Goal: Task Accomplishment & Management: Complete application form

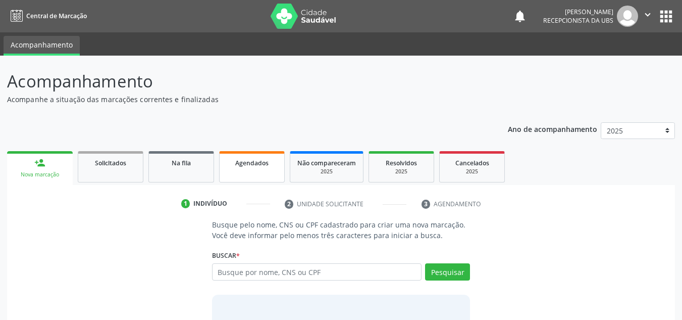
click at [249, 166] on span "Agendados" at bounding box center [251, 163] width 33 height 9
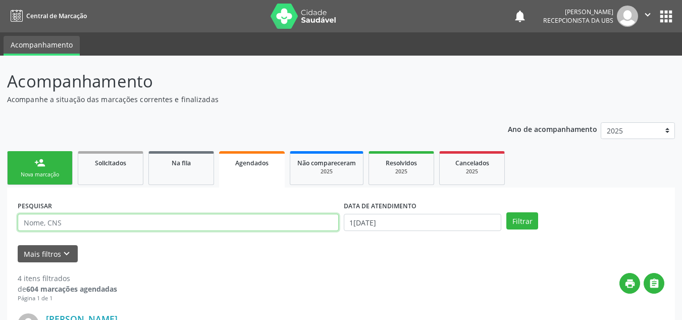
click at [182, 223] on input "text" at bounding box center [178, 222] width 321 height 17
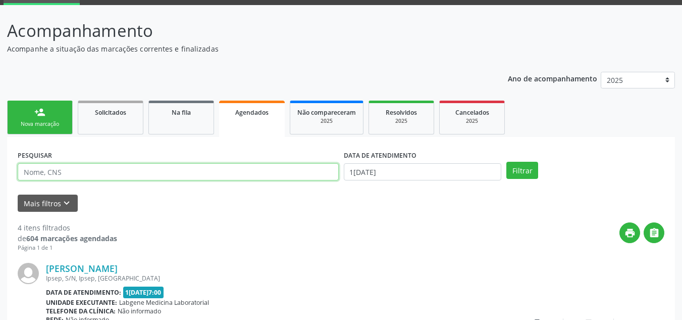
click at [195, 172] on input "text" at bounding box center [178, 171] width 321 height 17
drag, startPoint x: 174, startPoint y: 174, endPoint x: 15, endPoint y: 165, distance: 159.3
type input "708405287757960"
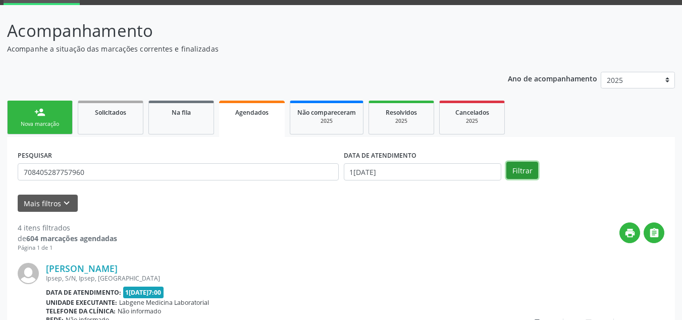
click at [526, 171] on button "Filtrar" at bounding box center [523, 170] width 32 height 17
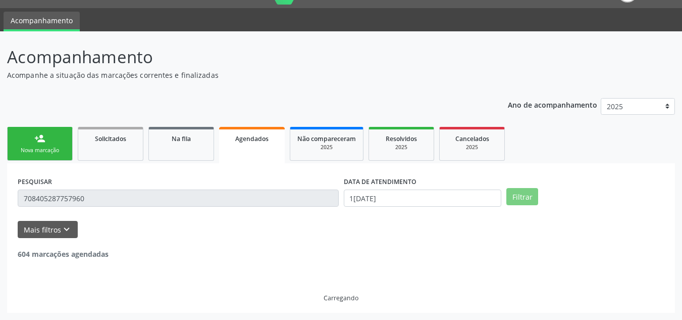
scroll to position [0, 0]
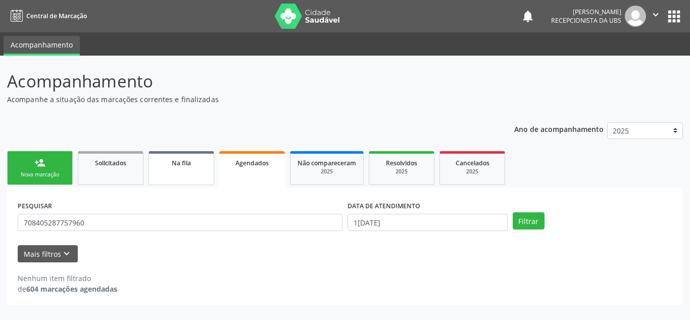
click at [204, 172] on link "Na fila" at bounding box center [181, 168] width 66 height 34
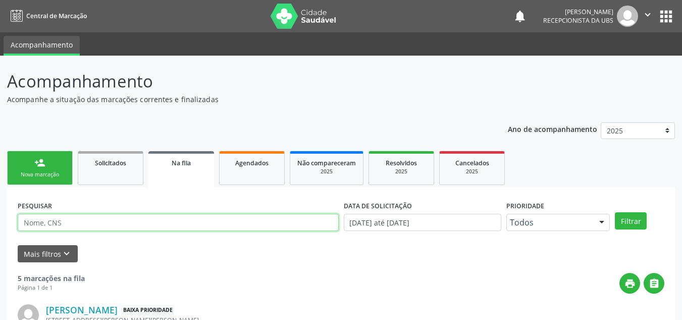
click at [147, 225] on input "text" at bounding box center [178, 222] width 321 height 17
paste input "708405287757960"
type input "708405287757960"
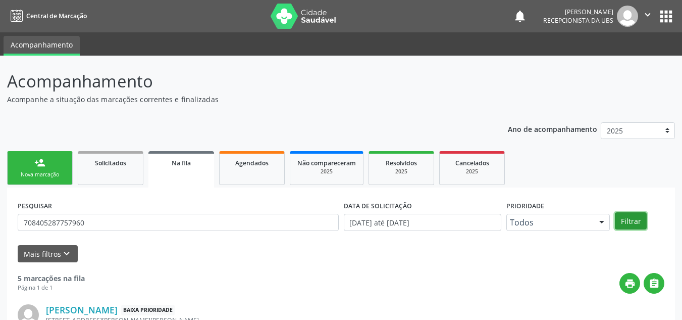
click at [640, 221] on button "Filtrar" at bounding box center [631, 220] width 32 height 17
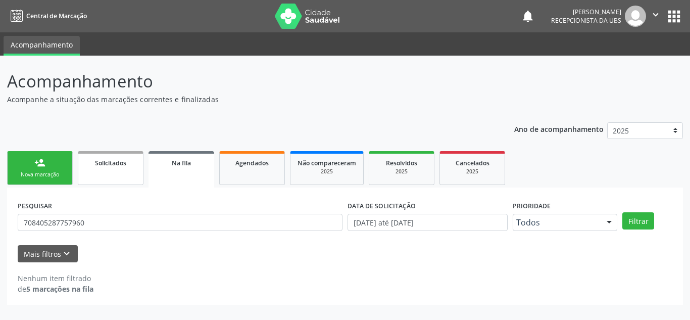
click at [124, 163] on span "Solicitados" at bounding box center [110, 163] width 31 height 9
select select "9"
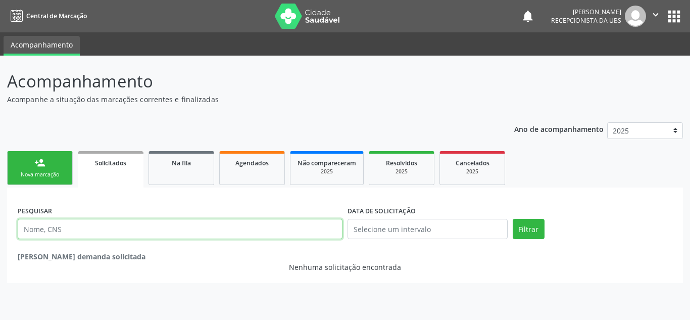
click at [130, 234] on input "text" at bounding box center [180, 229] width 325 height 20
paste input "708405287757960"
type input "708405287757960"
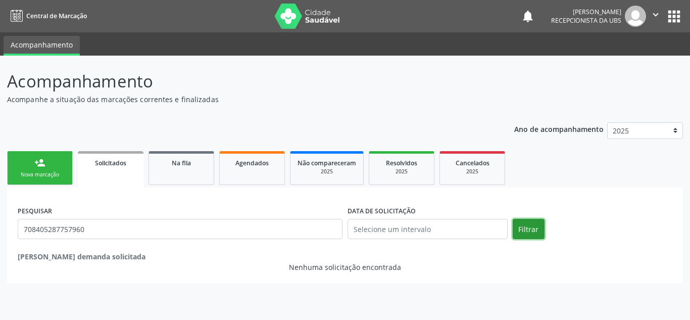
click at [530, 232] on button "Filtrar" at bounding box center [529, 229] width 32 height 20
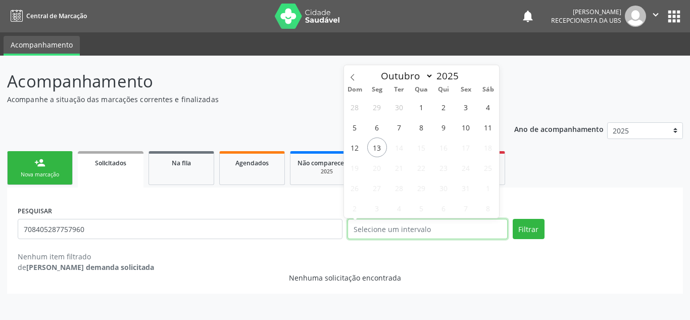
click at [448, 233] on input "text" at bounding box center [427, 229] width 160 height 20
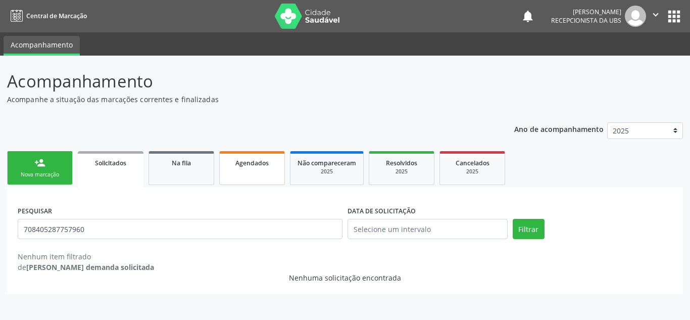
click at [244, 158] on div "Agendados" at bounding box center [252, 162] width 51 height 11
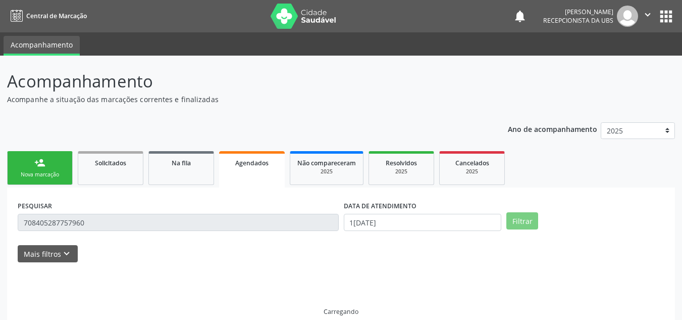
click at [240, 165] on span "Agendados" at bounding box center [251, 163] width 33 height 9
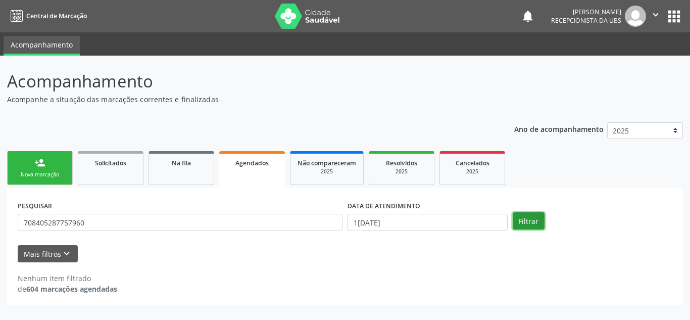
click at [521, 223] on button "Filtrar" at bounding box center [529, 220] width 32 height 17
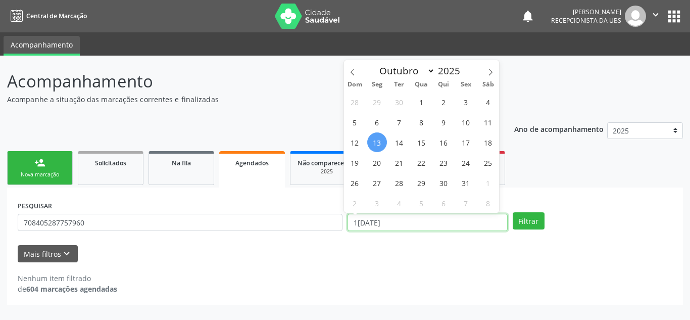
click at [427, 219] on input "1[DATE]" at bounding box center [427, 222] width 160 height 17
click at [468, 125] on span "10" at bounding box center [466, 122] width 20 height 20
type input "10/10/2025"
click at [466, 128] on span "10" at bounding box center [466, 122] width 20 height 20
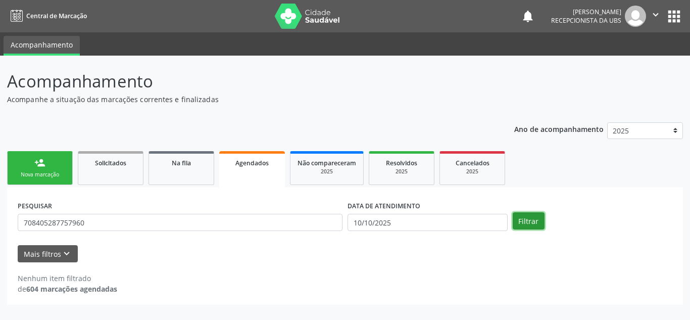
click at [520, 223] on button "Filtrar" at bounding box center [529, 220] width 32 height 17
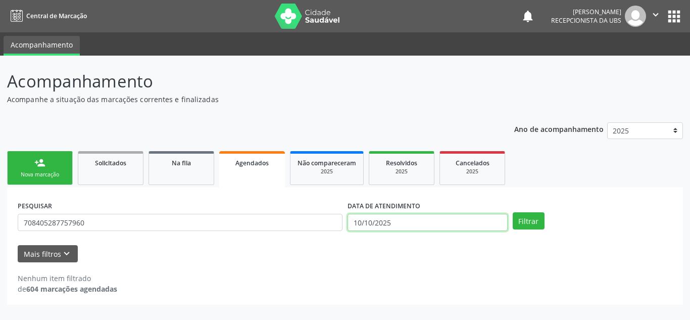
click at [392, 223] on input "10/10/2025" at bounding box center [427, 222] width 160 height 17
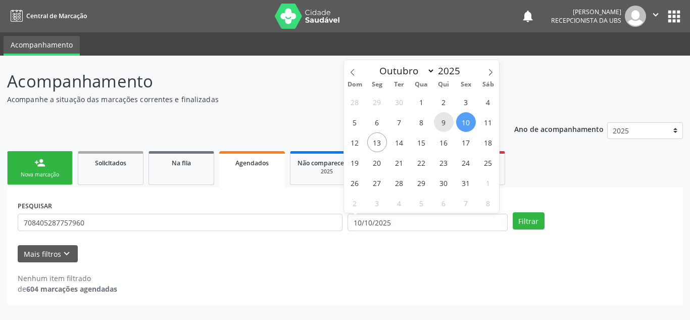
click at [439, 121] on span "9" at bounding box center [444, 122] width 20 height 20
type input "0[DATE]"
click at [463, 119] on span "10" at bounding box center [466, 122] width 20 height 20
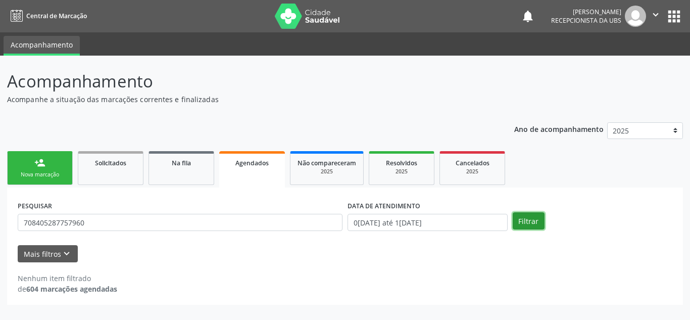
click at [526, 220] on button "Filtrar" at bounding box center [529, 220] width 32 height 17
click at [195, 172] on link "Na fila" at bounding box center [181, 168] width 66 height 34
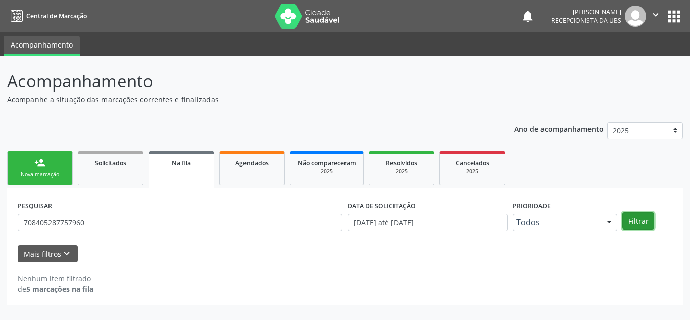
click at [633, 222] on button "Filtrar" at bounding box center [638, 220] width 32 height 17
click at [93, 164] on div "Solicitados" at bounding box center [110, 162] width 51 height 11
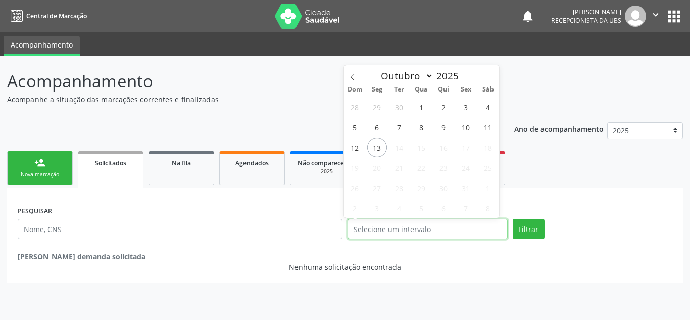
click at [441, 229] on input "text" at bounding box center [427, 229] width 160 height 20
click at [442, 128] on span "9" at bounding box center [444, 127] width 20 height 20
type input "0[DATE]"
click at [469, 129] on span "10" at bounding box center [466, 127] width 20 height 20
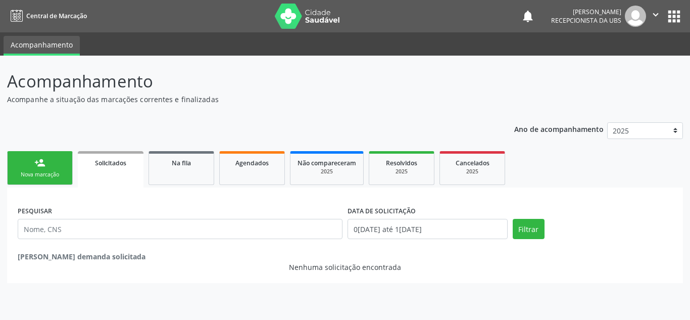
click at [544, 233] on div "Filtrar" at bounding box center [592, 232] width 165 height 27
click at [531, 231] on button "Filtrar" at bounding box center [529, 229] width 32 height 20
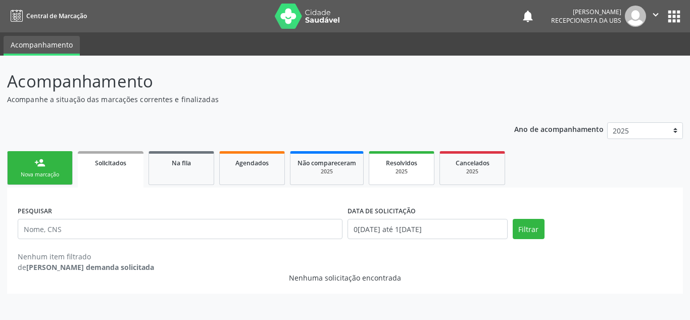
click at [409, 162] on span "Resolvidos" at bounding box center [401, 163] width 31 height 9
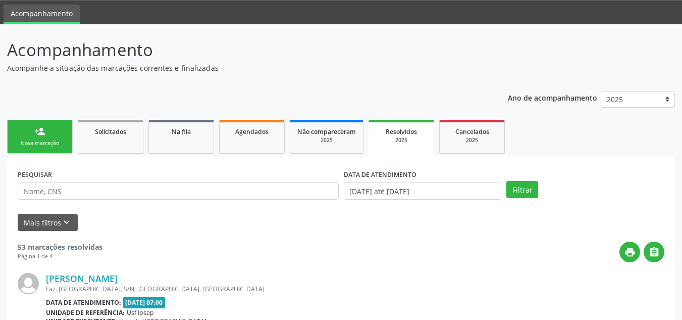
scroll to position [101, 0]
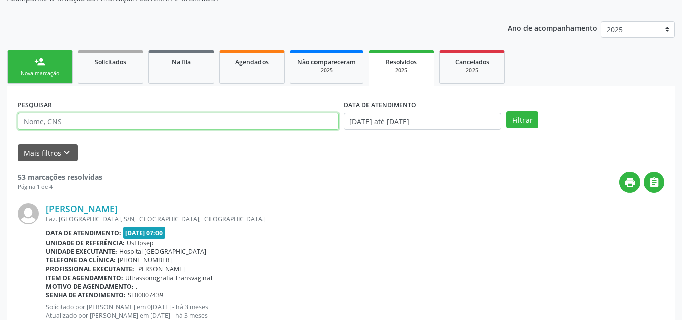
click at [133, 121] on input "text" at bounding box center [178, 121] width 321 height 17
paste input "708405287757960"
type input "708405287757960"
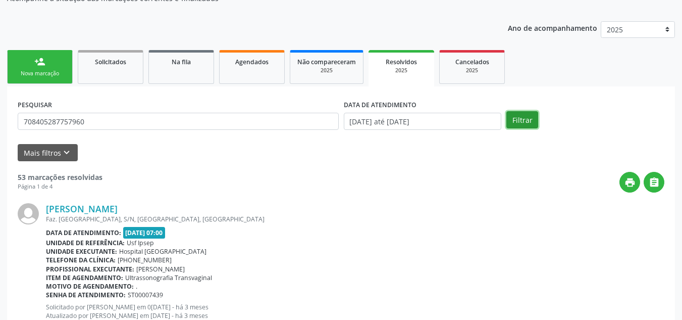
click at [516, 113] on button "Filtrar" at bounding box center [523, 119] width 32 height 17
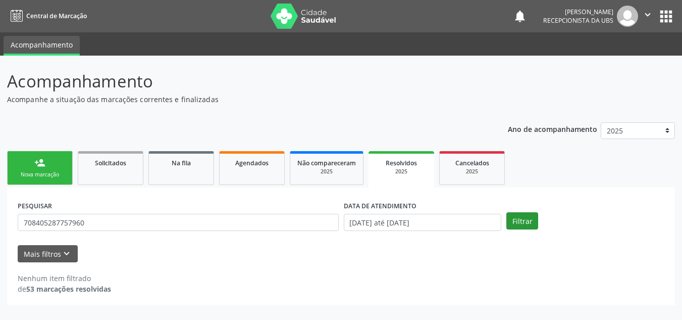
scroll to position [0, 0]
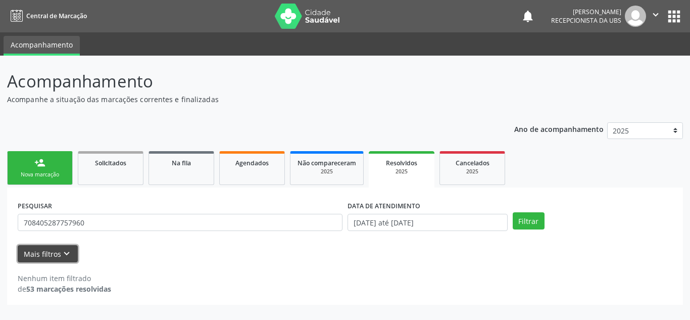
click at [67, 253] on icon "keyboard_arrow_down" at bounding box center [66, 253] width 11 height 11
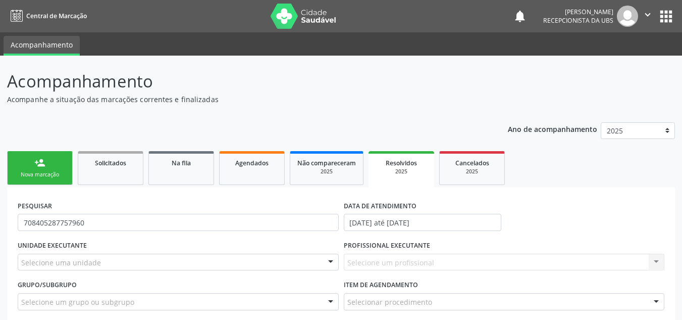
click at [411, 175] on div "2025" at bounding box center [402, 172] width 52 height 8
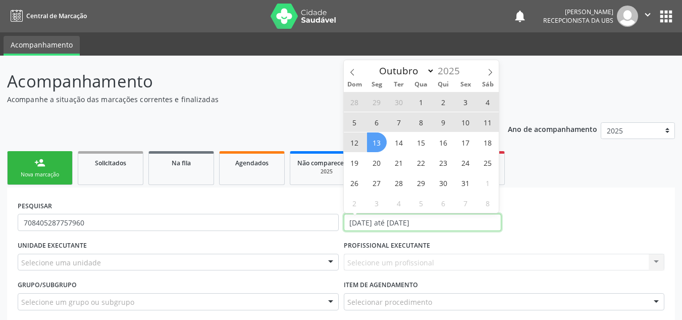
click at [415, 230] on input "[DATE] até [DATE]" at bounding box center [423, 222] width 158 height 17
click at [376, 140] on span "13" at bounding box center [377, 142] width 20 height 20
type input "1[DATE]"
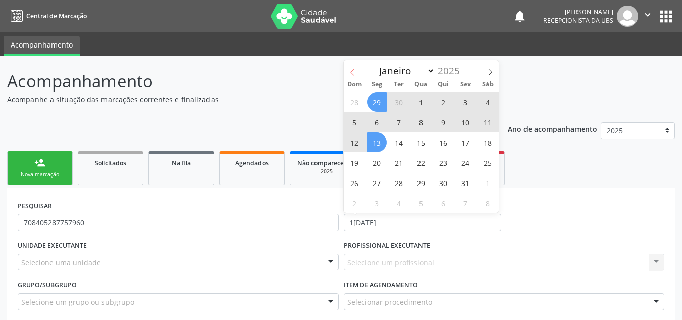
click at [349, 71] on icon at bounding box center [352, 72] width 7 height 7
select select "8"
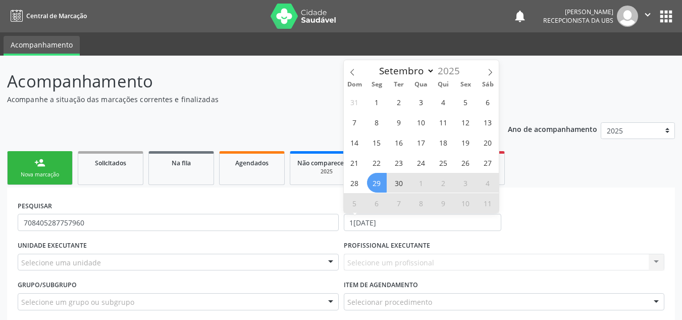
click at [372, 185] on span "29" at bounding box center [377, 183] width 20 height 20
select select "9"
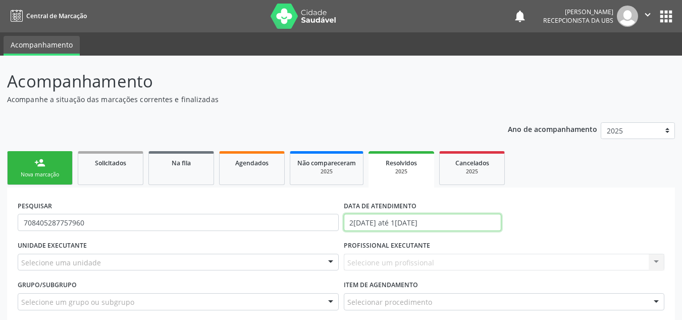
click at [428, 222] on input "2[DATE] até 1[DATE]" at bounding box center [423, 222] width 158 height 17
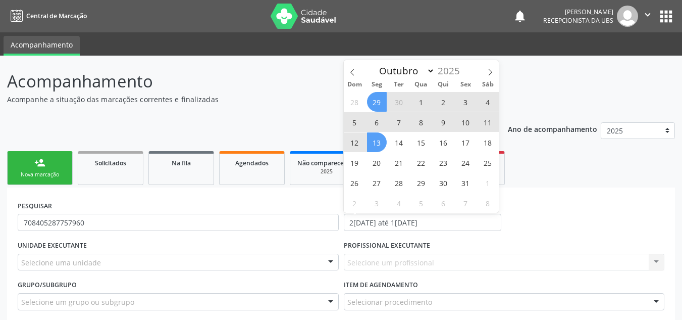
click at [420, 105] on span "1" at bounding box center [422, 102] width 20 height 20
type input "01/10/2025"
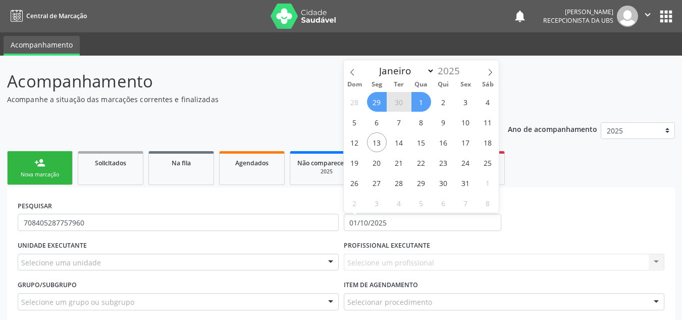
click at [381, 105] on span "29" at bounding box center [377, 102] width 20 height 20
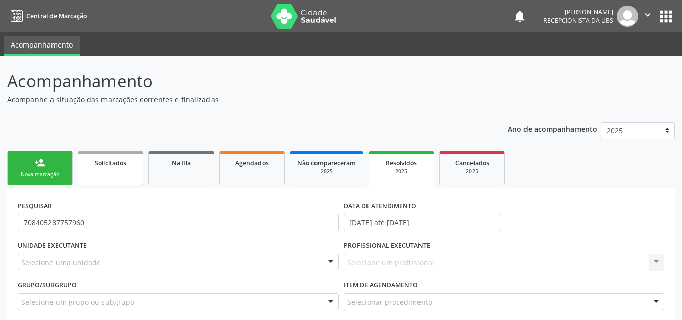
click at [115, 166] on span "Solicitados" at bounding box center [110, 163] width 31 height 9
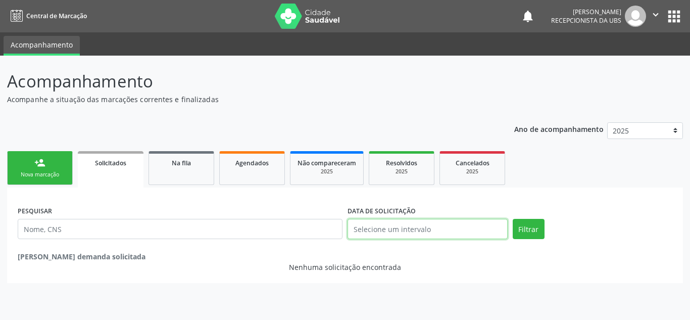
click at [418, 230] on input "text" at bounding box center [427, 229] width 160 height 20
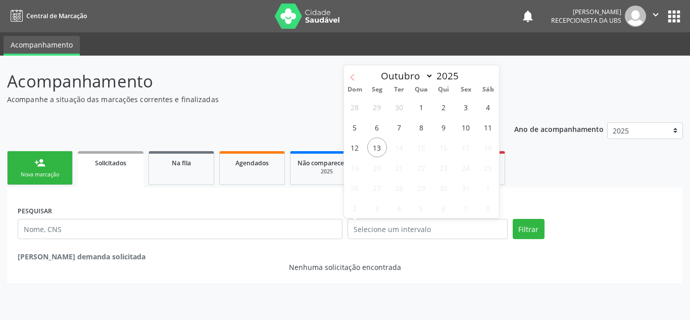
click at [354, 80] on icon at bounding box center [352, 77] width 4 height 7
select select "8"
click at [355, 187] on span "28" at bounding box center [355, 188] width 20 height 20
type input "[DATE]"
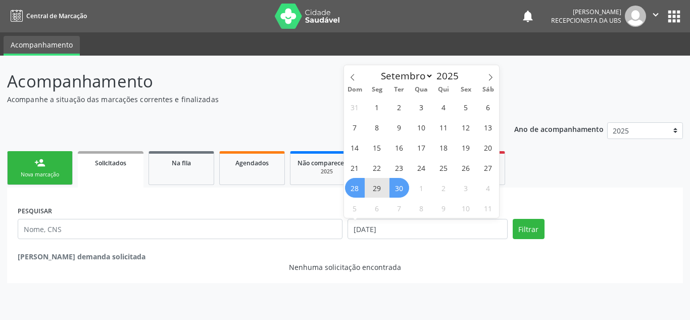
click at [406, 186] on span "30" at bounding box center [399, 188] width 20 height 20
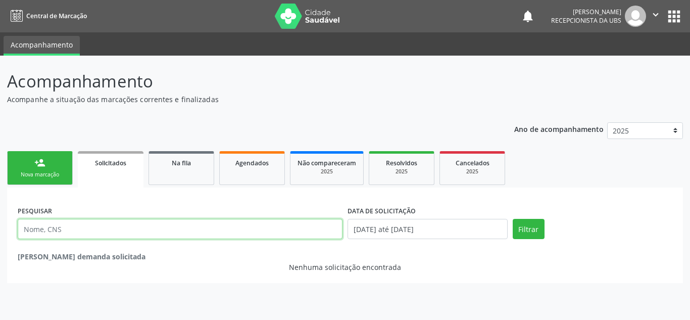
click at [202, 226] on input "text" at bounding box center [180, 229] width 325 height 20
paste input "708405287757960"
type input "708405287757960"
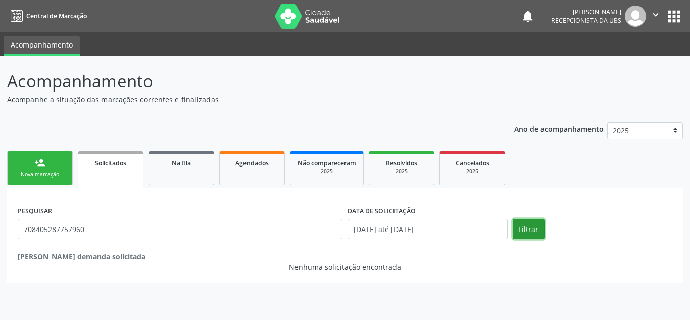
click at [515, 228] on button "Filtrar" at bounding box center [529, 229] width 32 height 20
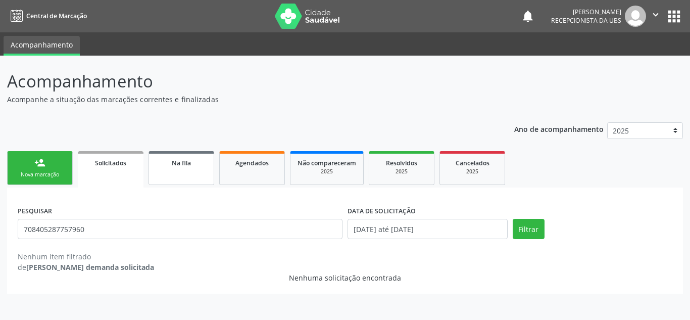
click at [160, 169] on link "Na fila" at bounding box center [181, 168] width 66 height 34
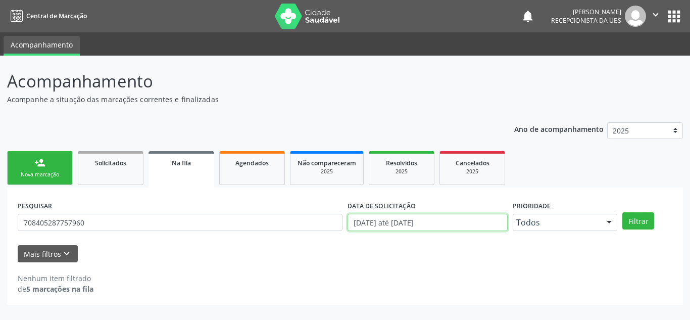
click at [458, 225] on input "[DATE] até [DATE]" at bounding box center [427, 222] width 160 height 17
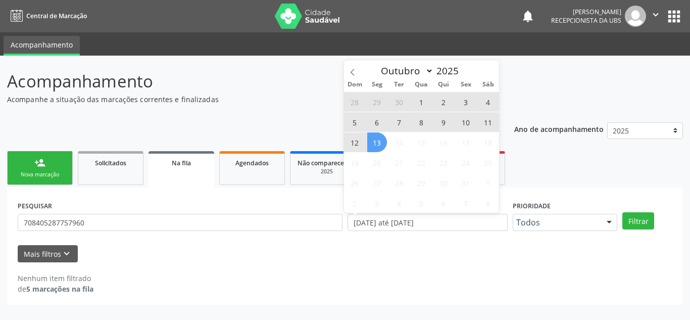
click at [380, 142] on span "13" at bounding box center [377, 142] width 20 height 20
type input "1[DATE]"
click at [376, 99] on span "29" at bounding box center [377, 102] width 20 height 20
click at [458, 222] on input "2[DATE] até 1[DATE]" at bounding box center [427, 222] width 160 height 17
click at [382, 148] on span "13" at bounding box center [377, 142] width 20 height 20
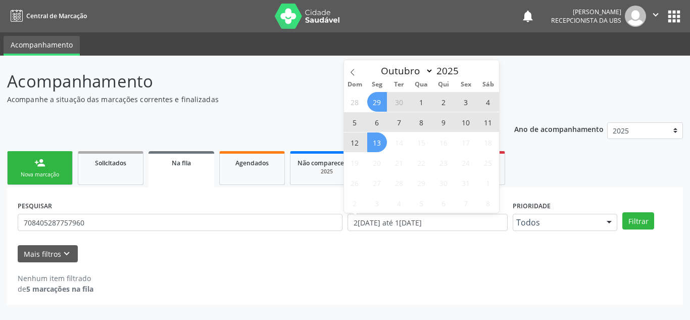
type input "1[DATE]"
click at [358, 72] on span at bounding box center [352, 68] width 17 height 17
select select "8"
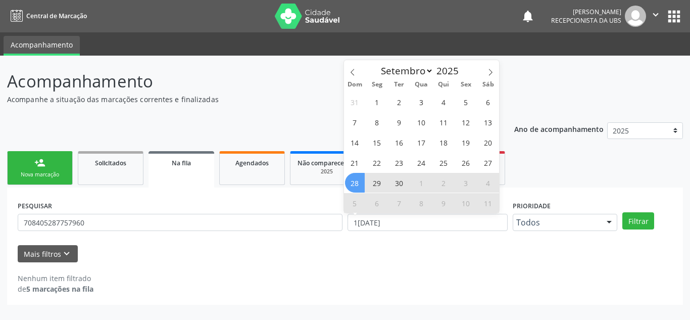
click at [352, 180] on span "28" at bounding box center [355, 183] width 20 height 20
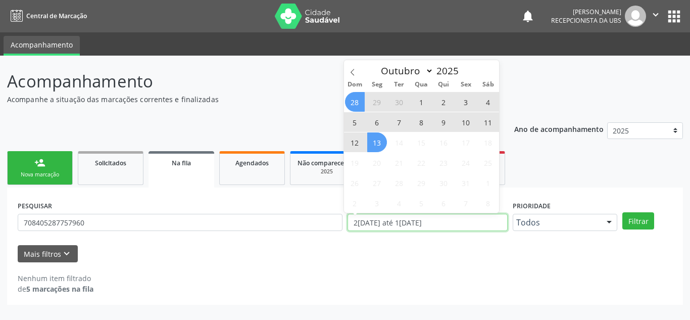
click at [424, 224] on input "2[DATE] até 1[DATE]" at bounding box center [427, 222] width 160 height 17
click at [398, 99] on span "30" at bounding box center [399, 102] width 20 height 20
type input "3[DATE]"
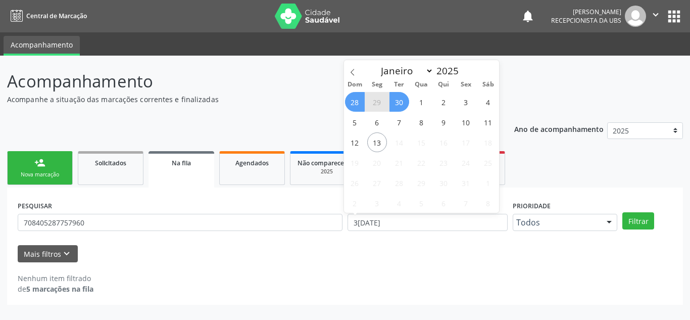
click at [354, 99] on span "28" at bounding box center [355, 102] width 20 height 20
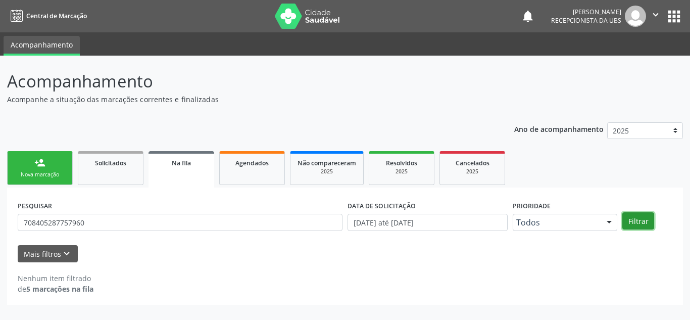
click at [644, 223] on button "Filtrar" at bounding box center [638, 220] width 32 height 17
click at [240, 160] on span "Agendados" at bounding box center [251, 163] width 33 height 9
select select "9"
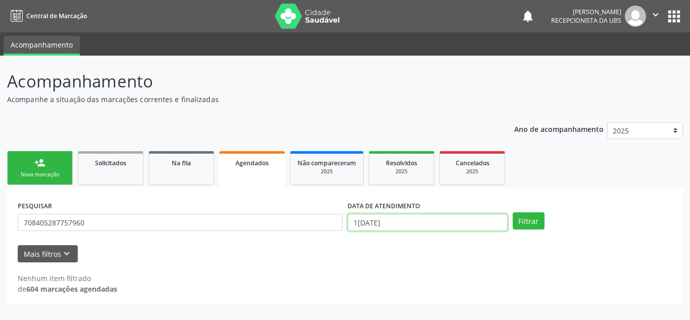
click at [413, 227] on input "1[DATE]" at bounding box center [427, 222] width 160 height 17
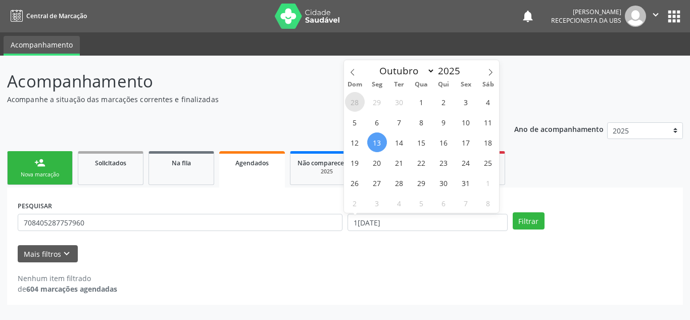
click at [353, 102] on span "28" at bounding box center [355, 102] width 20 height 20
type input "[DATE]"
click at [405, 105] on span "30" at bounding box center [399, 102] width 20 height 20
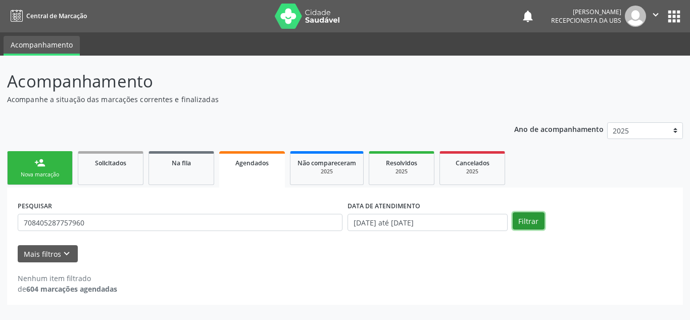
click at [520, 223] on button "Filtrar" at bounding box center [529, 220] width 32 height 17
click at [115, 232] on div "PESQUISAR 708405287757960" at bounding box center [180, 217] width 330 height 39
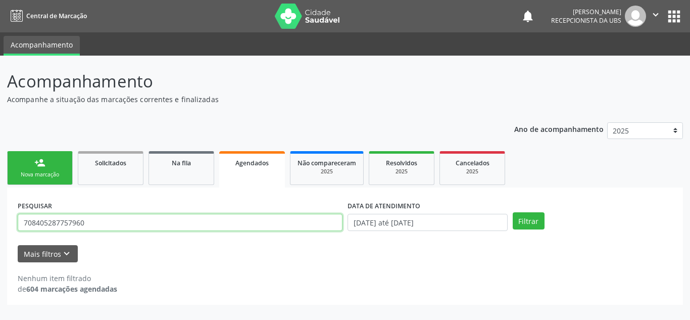
click at [104, 228] on input "708405287757960" at bounding box center [180, 222] width 325 height 17
drag, startPoint x: 99, startPoint y: 224, endPoint x: 0, endPoint y: 229, distance: 99.6
click at [0, 229] on div "Acompanhamento Acompanhe a situação das marcações correntes e finalizadas Relat…" at bounding box center [345, 188] width 690 height 264
drag, startPoint x: 176, startPoint y: 230, endPoint x: 3, endPoint y: 226, distance: 173.8
click at [3, 226] on div "Acompanhamento Acompanhe a situação das marcações correntes e finalizadas Relat…" at bounding box center [345, 188] width 690 height 264
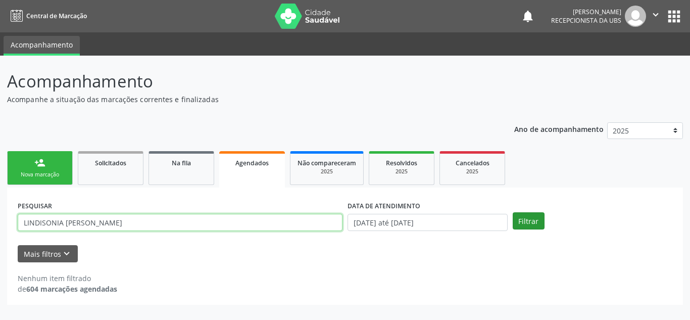
type input "LINDISONIA [PERSON_NAME]"
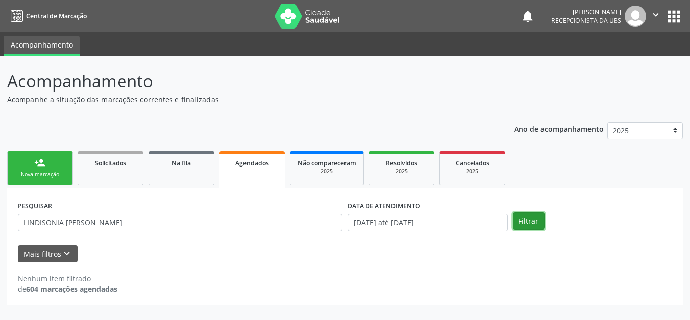
click at [531, 223] on button "Filtrar" at bounding box center [529, 220] width 32 height 17
click at [185, 166] on span "Na fila" at bounding box center [181, 163] width 19 height 9
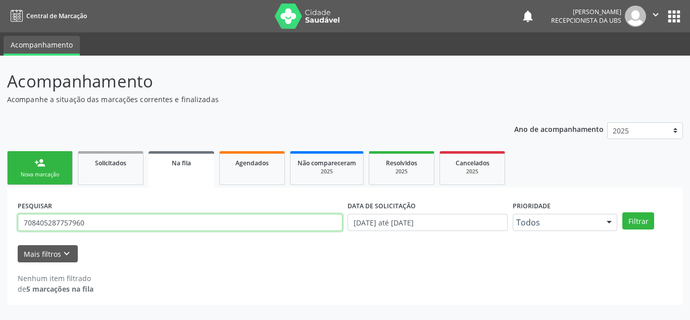
click at [191, 215] on input "708405287757960" at bounding box center [180, 222] width 325 height 17
drag, startPoint x: 178, startPoint y: 217, endPoint x: 2, endPoint y: 215, distance: 176.3
click at [2, 215] on div "Acompanhamento Acompanhe a situação das marcações correntes e finalizadas Relat…" at bounding box center [345, 188] width 690 height 264
paste input "LINDISONIA [PERSON_NAME]"
type input "LINDISONIA [PERSON_NAME]"
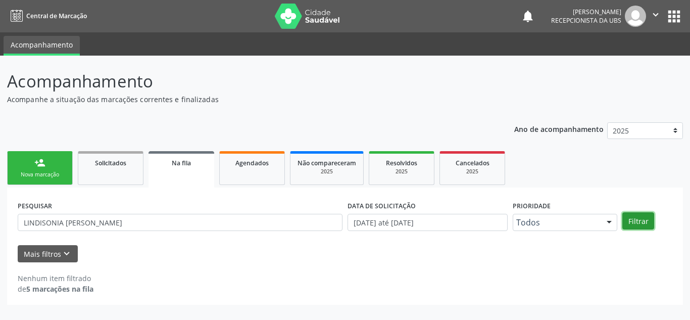
click at [631, 222] on button "Filtrar" at bounding box center [638, 220] width 32 height 17
click at [101, 166] on span "Solicitados" at bounding box center [110, 163] width 31 height 9
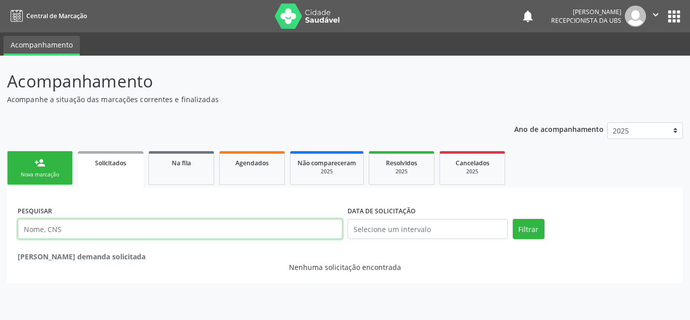
click at [148, 230] on input "text" at bounding box center [180, 229] width 325 height 20
paste input "LINDISONIA [PERSON_NAME]"
type input "LINDISONIA [PERSON_NAME]"
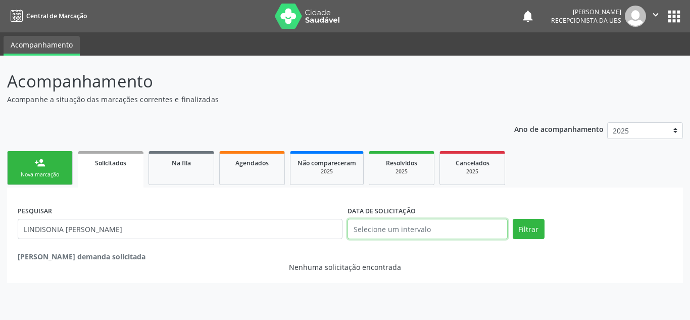
click at [502, 228] on input "text" at bounding box center [427, 229] width 160 height 20
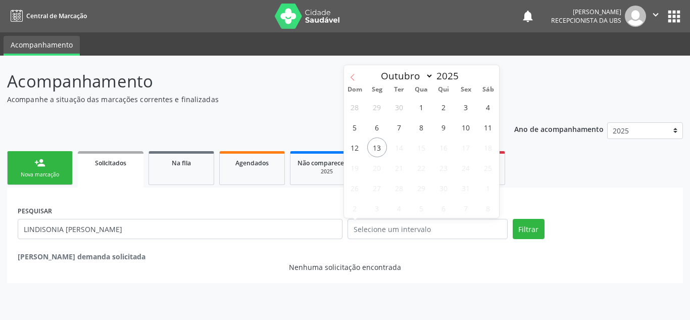
click at [355, 78] on icon at bounding box center [352, 77] width 7 height 7
select select "8"
click at [353, 186] on span "28" at bounding box center [355, 188] width 20 height 20
type input "[DATE]"
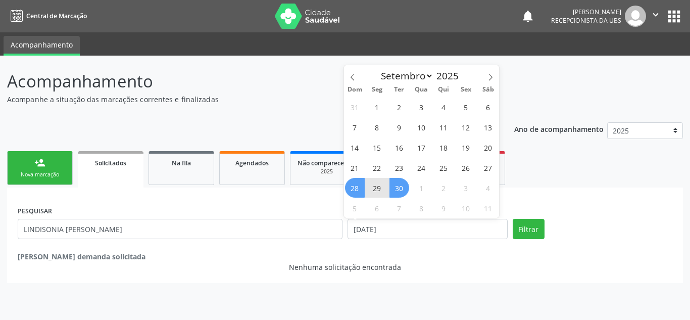
click at [394, 189] on span "30" at bounding box center [399, 188] width 20 height 20
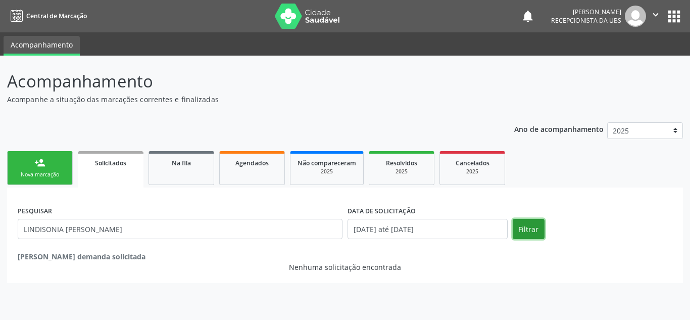
click at [532, 228] on button "Filtrar" at bounding box center [529, 229] width 32 height 20
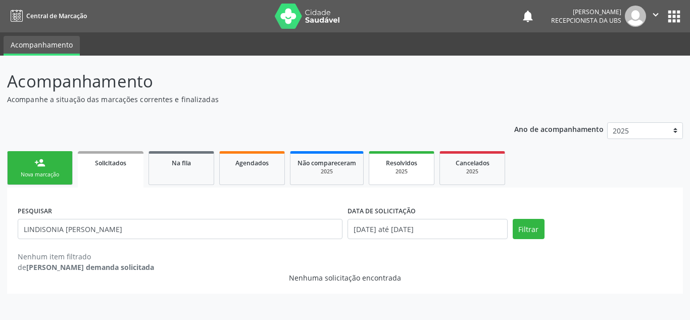
click at [411, 171] on div "2025" at bounding box center [401, 172] width 51 height 8
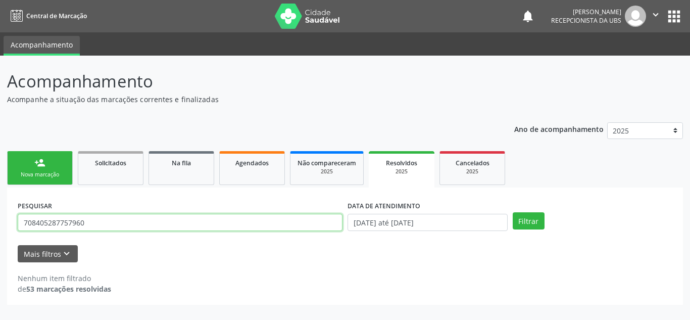
click at [206, 223] on input "708405287757960" at bounding box center [180, 222] width 325 height 17
drag, startPoint x: 206, startPoint y: 223, endPoint x: 16, endPoint y: 223, distance: 190.4
click at [16, 223] on div "PESQUISAR 708405287757960" at bounding box center [180, 217] width 330 height 39
paste input "LINDISONIA [PERSON_NAME]"
type input "LINDISONIA [PERSON_NAME]"
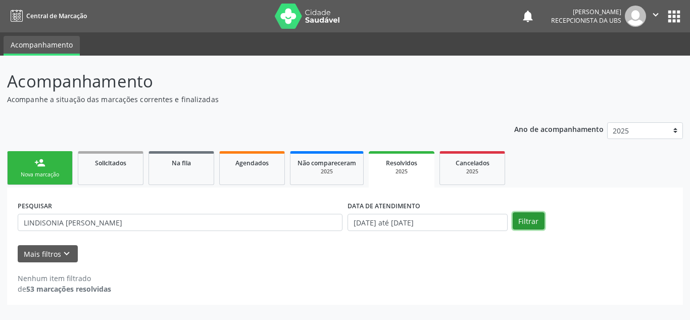
click at [524, 225] on button "Filtrar" at bounding box center [529, 220] width 32 height 17
click at [470, 167] on div "Cancelados" at bounding box center [472, 162] width 51 height 11
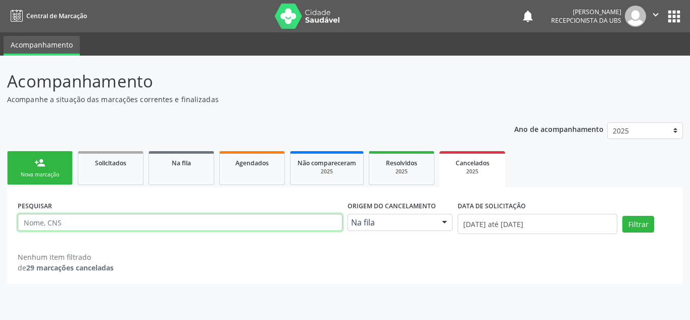
click at [179, 221] on input "text" at bounding box center [180, 222] width 325 height 17
paste input "LINDISONIA [PERSON_NAME]"
type input "LINDISONIA [PERSON_NAME]"
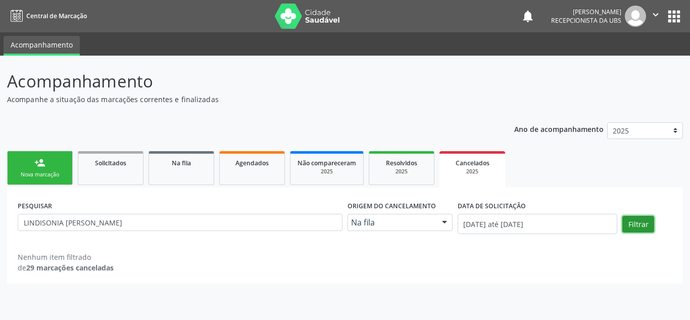
click at [631, 224] on button "Filtrar" at bounding box center [638, 224] width 32 height 17
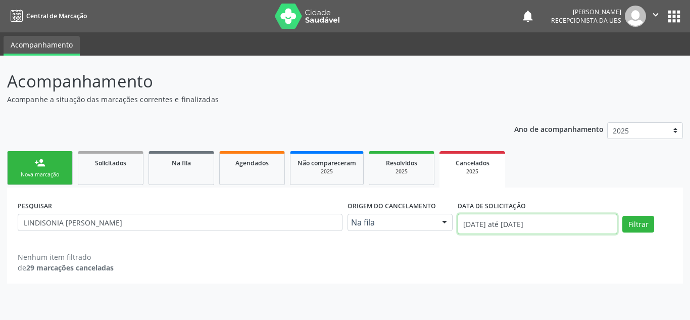
click at [483, 226] on input "[DATE] até [DATE]" at bounding box center [538, 224] width 160 height 20
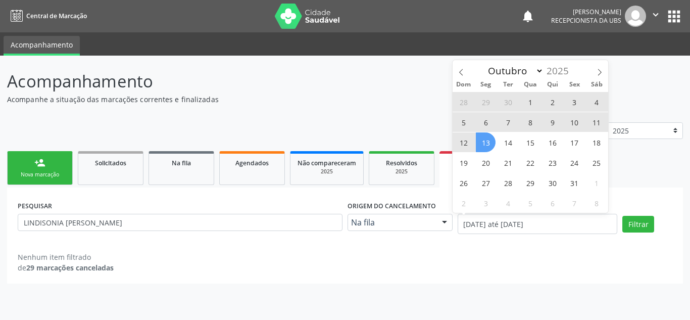
click at [460, 103] on span "28" at bounding box center [464, 102] width 20 height 20
type input "[DATE]"
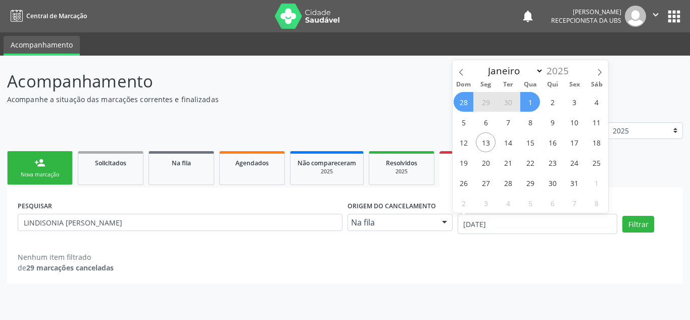
click at [523, 100] on span "1" at bounding box center [530, 102] width 20 height 20
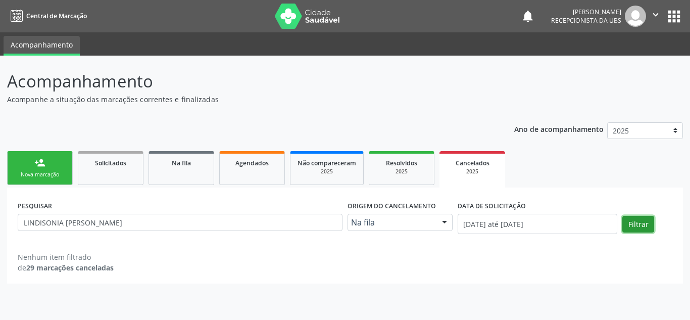
click at [634, 225] on button "Filtrar" at bounding box center [638, 224] width 32 height 17
click at [114, 167] on span "Solicitados" at bounding box center [110, 163] width 31 height 9
select select "9"
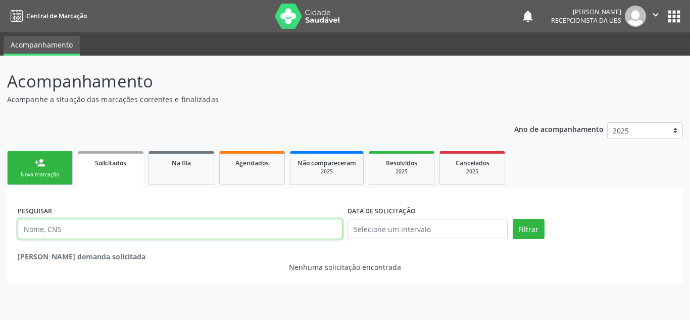
click at [106, 237] on input "text" at bounding box center [180, 229] width 325 height 20
paste input "LINDISONIA [PERSON_NAME]"
type input "LINDISONIA [PERSON_NAME]"
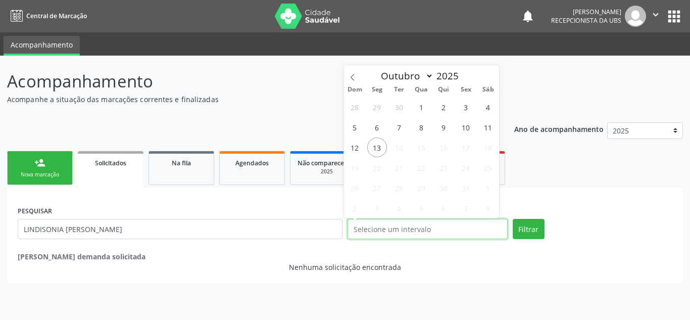
click at [438, 227] on input "text" at bounding box center [427, 229] width 160 height 20
click at [353, 111] on span "28" at bounding box center [355, 107] width 20 height 20
type input "[DATE]"
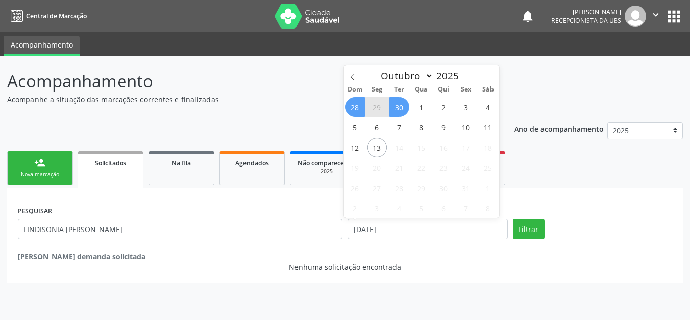
click at [399, 115] on span "30" at bounding box center [399, 107] width 20 height 20
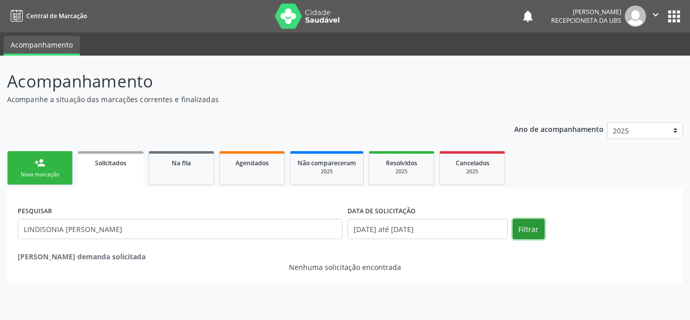
click at [529, 226] on button "Filtrar" at bounding box center [529, 229] width 32 height 20
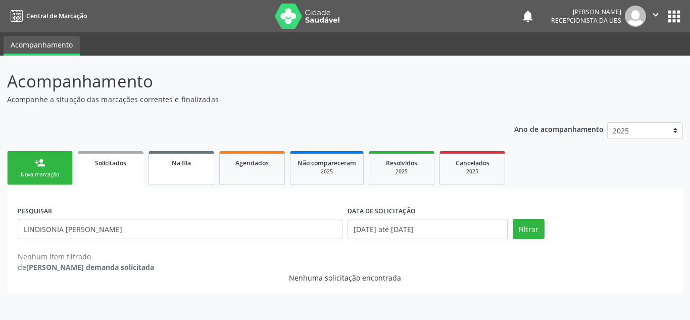
click at [200, 170] on link "Na fila" at bounding box center [181, 168] width 66 height 34
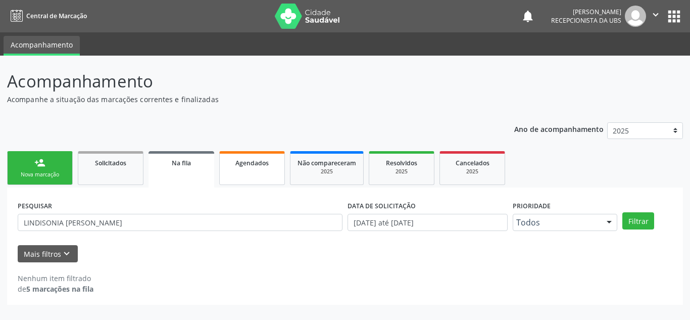
click at [241, 162] on span "Agendados" at bounding box center [251, 163] width 33 height 9
select select "9"
click at [405, 233] on div "DATA DE ATENDIMENTO [DATE]" at bounding box center [427, 217] width 165 height 39
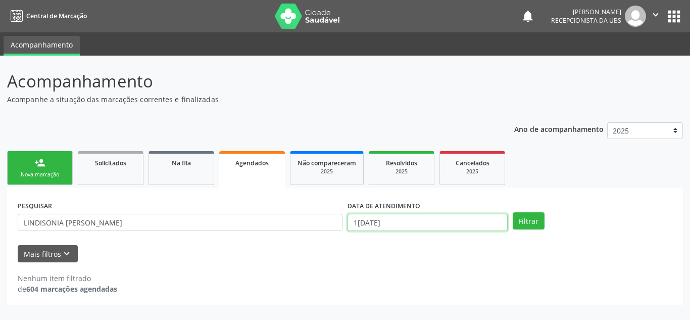
click at [404, 225] on input "1[DATE]" at bounding box center [427, 222] width 160 height 17
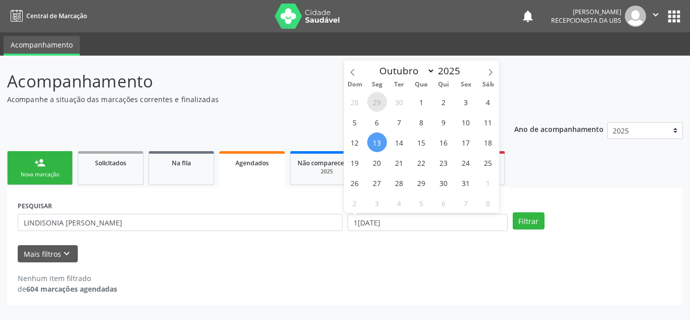
click at [376, 99] on span "29" at bounding box center [377, 102] width 20 height 20
type input "2[DATE]"
click at [400, 99] on span "30" at bounding box center [399, 102] width 20 height 20
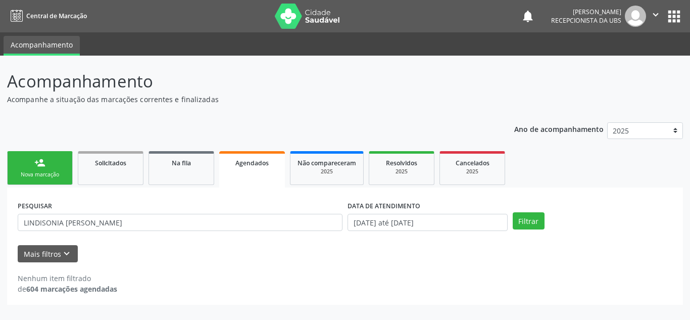
click at [516, 212] on div "PESQUISAR [PERSON_NAME] DATA DE ATENDIMENTO [DATE] até [DATE] Filtrar" at bounding box center [345, 217] width 660 height 39
click at [520, 223] on button "Filtrar" at bounding box center [529, 220] width 32 height 17
click at [61, 250] on icon "keyboard_arrow_down" at bounding box center [66, 253] width 11 height 11
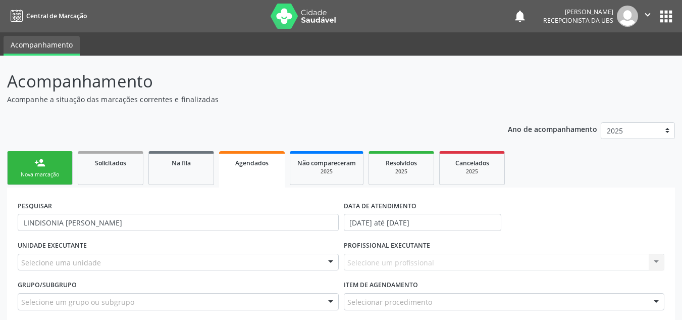
click at [37, 164] on div "person_add" at bounding box center [39, 162] width 11 height 11
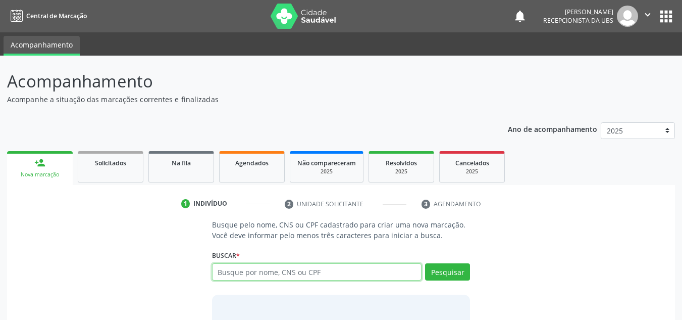
click at [353, 277] on input "text" at bounding box center [317, 271] width 210 height 17
paste input "LINDISONIA [PERSON_NAME]"
type input "LINDISONIA [PERSON_NAME]"
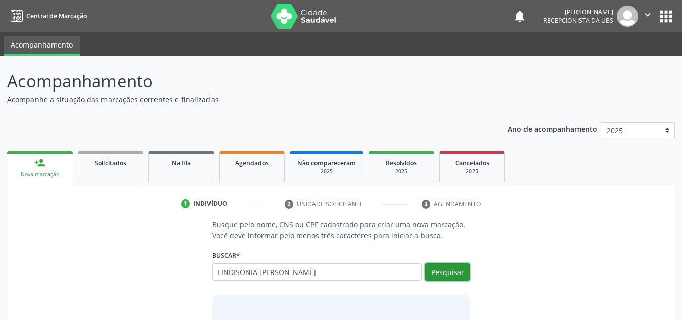
click at [457, 274] on button "Pesquisar" at bounding box center [447, 271] width 45 height 17
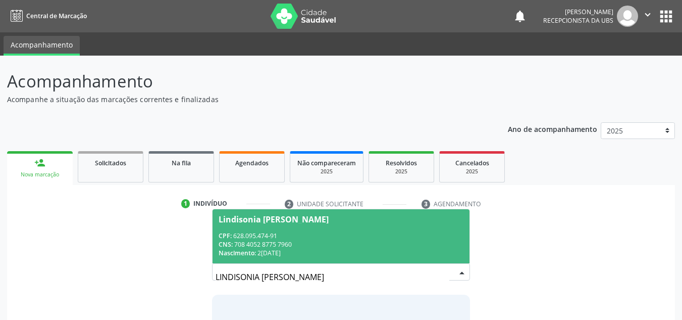
click at [280, 258] on span "Lindisonia [PERSON_NAME] CPF: 628.095.474-91 CNS: 708 4052 8775 7960 Nascimento…" at bounding box center [342, 236] width 258 height 54
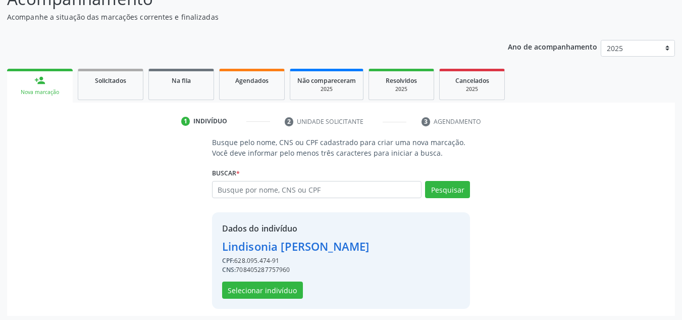
scroll to position [85, 0]
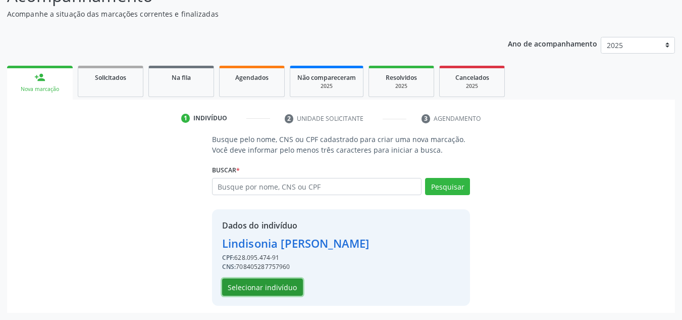
click at [278, 287] on button "Selecionar indivíduo" at bounding box center [262, 286] width 81 height 17
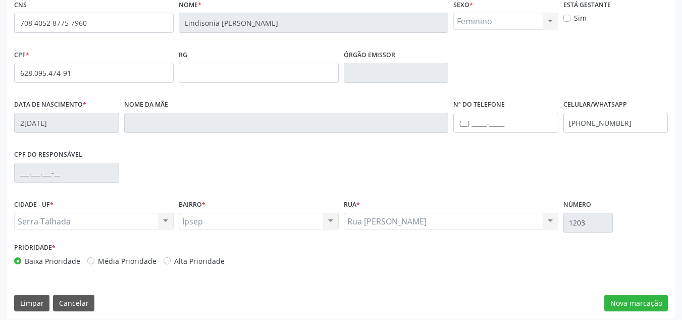
scroll to position [228, 0]
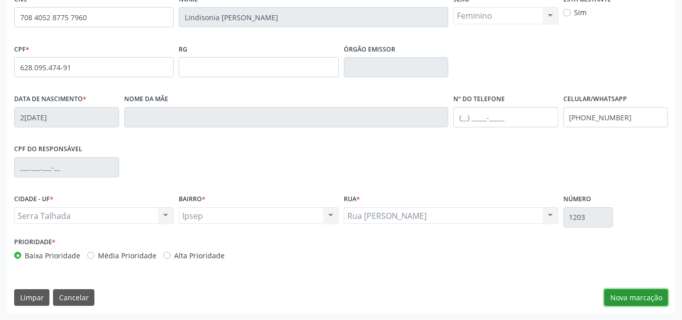
click at [648, 298] on button "Nova marcação" at bounding box center [637, 297] width 64 height 17
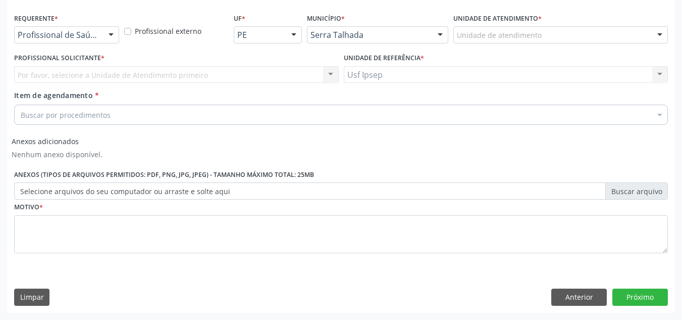
scroll to position [209, 0]
click at [115, 36] on div at bounding box center [111, 35] width 15 height 17
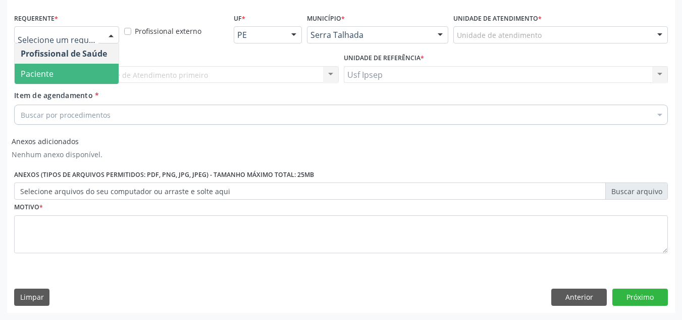
click at [53, 72] on span "Paciente" at bounding box center [37, 73] width 33 height 11
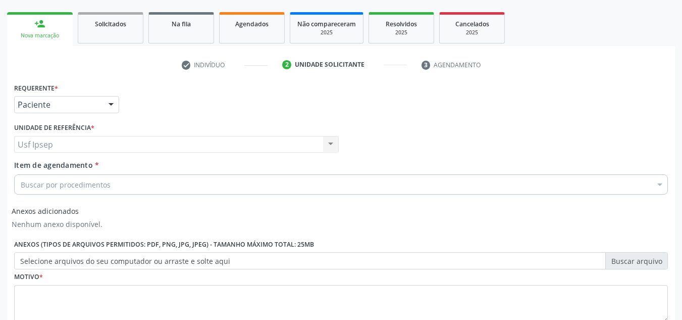
scroll to position [158, 0]
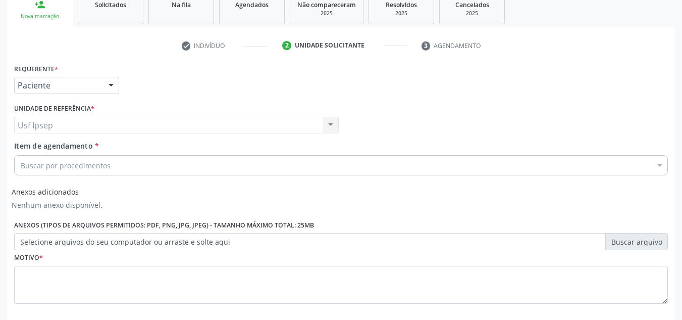
click at [129, 168] on div "Buscar por procedimentos" at bounding box center [341, 165] width 654 height 20
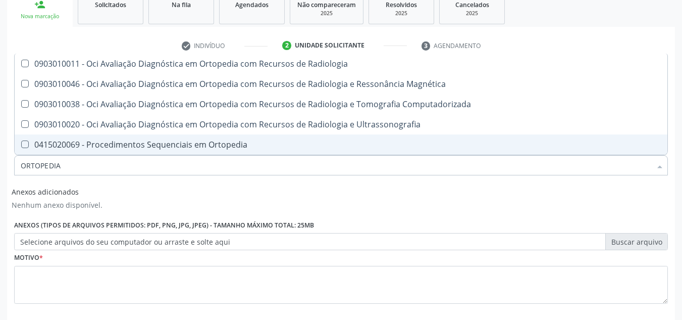
drag, startPoint x: 24, startPoint y: 169, endPoint x: 0, endPoint y: 169, distance: 24.2
click at [0, 169] on div "Acompanhamento Acompanhe a situação das marcações correntes e finalizadas Relat…" at bounding box center [341, 133] width 682 height 473
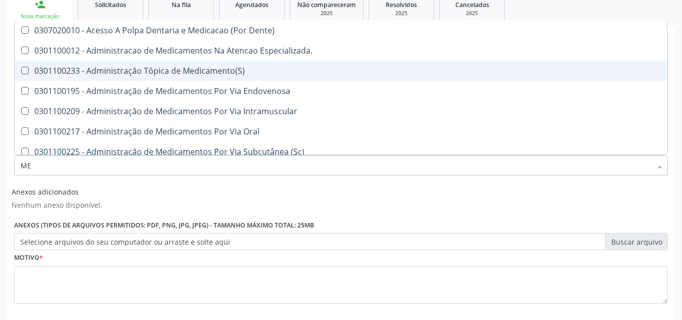
type input "M"
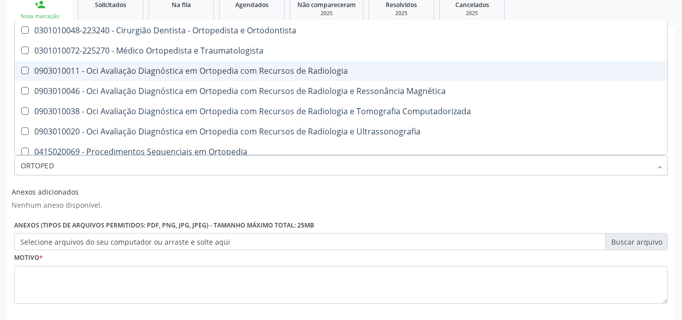
type input "ORTOPEDI"
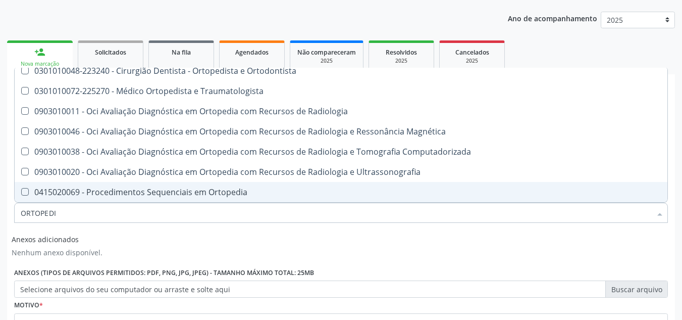
scroll to position [108, 0]
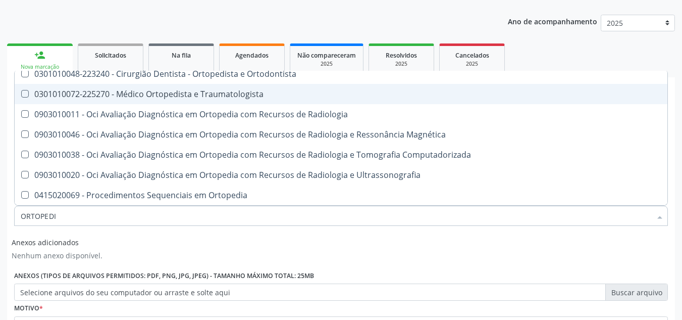
click at [181, 90] on div "0301010072-225270 - Médico Ortopedista e Traumatologista" at bounding box center [341, 94] width 641 height 8
checkbox Traumatologista "true"
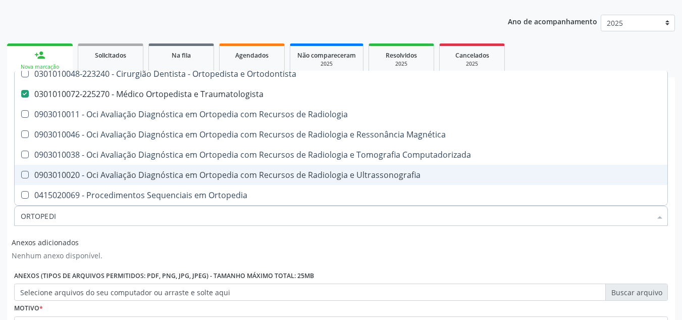
click at [500, 263] on div "Anexos adicionados Nenhum anexo disponível. Anexos (Tipos de arquivos permitido…" at bounding box center [341, 266] width 659 height 67
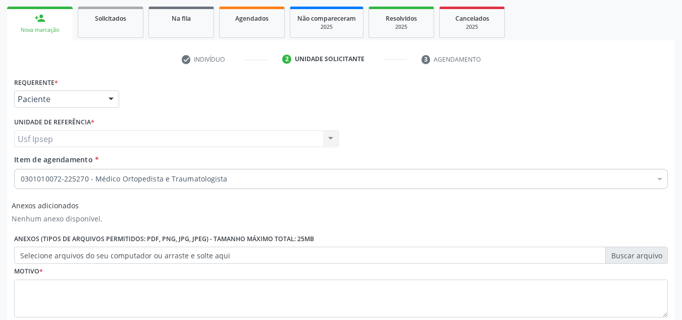
scroll to position [209, 0]
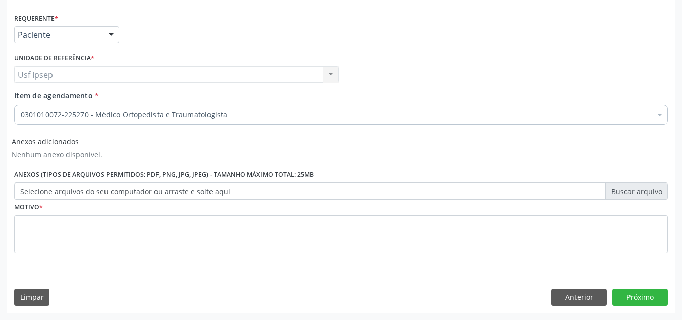
click at [128, 257] on fieldset "Motivo *" at bounding box center [341, 229] width 654 height 61
click at [211, 203] on div "Motivo *" at bounding box center [341, 226] width 654 height 54
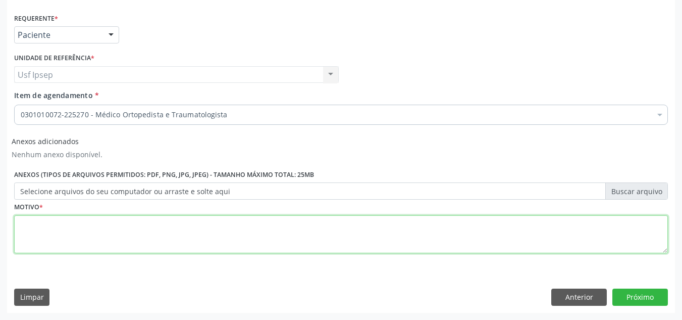
click at [211, 223] on textarea at bounding box center [341, 234] width 654 height 38
type textarea "*"
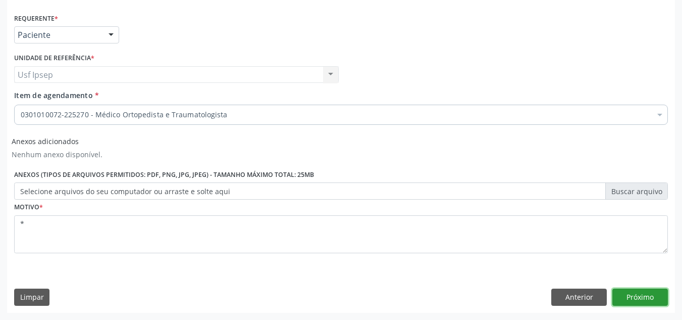
click at [636, 295] on button "Próximo" at bounding box center [641, 296] width 56 height 17
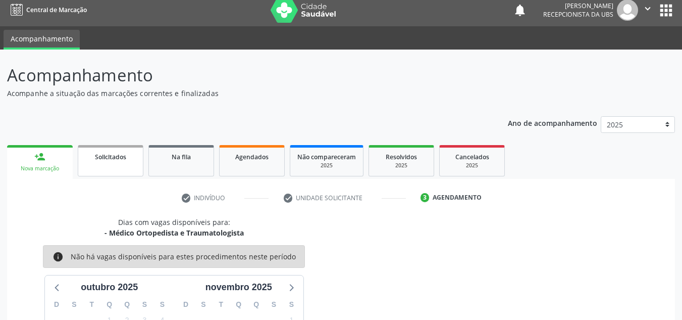
scroll to position [0, 0]
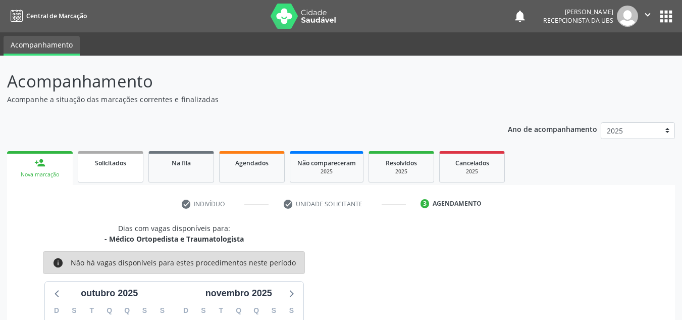
click at [124, 164] on span "Solicitados" at bounding box center [110, 163] width 31 height 9
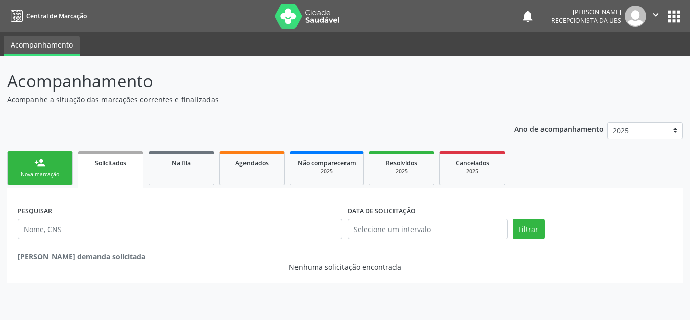
click at [14, 171] on link "person_add Nova marcação" at bounding box center [40, 168] width 66 height 34
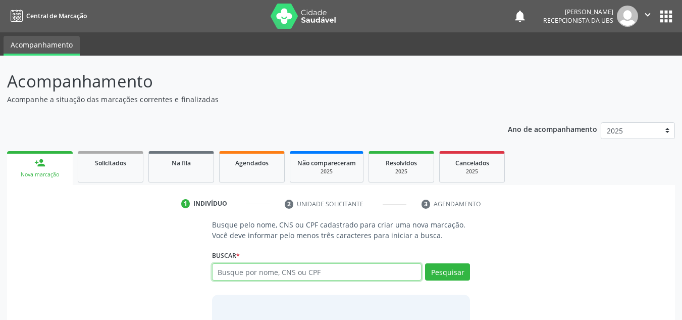
click at [351, 275] on input "text" at bounding box center [317, 271] width 210 height 17
drag, startPoint x: 267, startPoint y: 273, endPoint x: 191, endPoint y: 276, distance: 75.8
click at [191, 276] on div "Busque pelo nome, CNS ou CPF cadastrado para criar uma nova marcação. Você deve…" at bounding box center [341, 297] width 654 height 156
paste input "628.095.474-91"
type input "628.095.474-91"
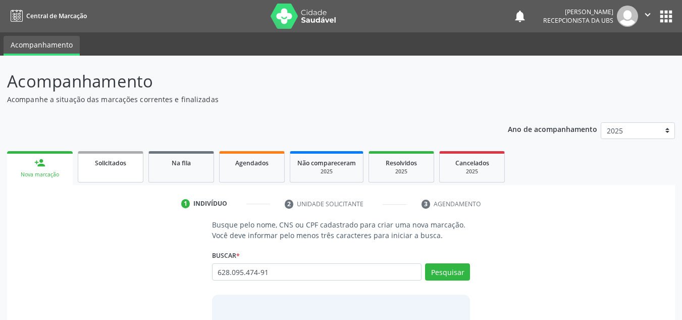
click at [99, 174] on link "Solicitados" at bounding box center [111, 166] width 66 height 31
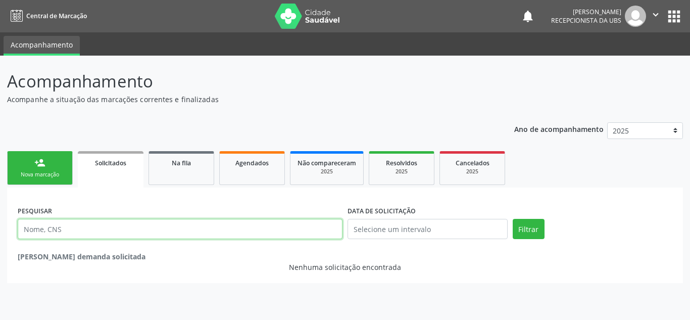
click at [165, 226] on input "text" at bounding box center [180, 229] width 325 height 20
paste input "628.095.474-91"
type input "628.095.474-91"
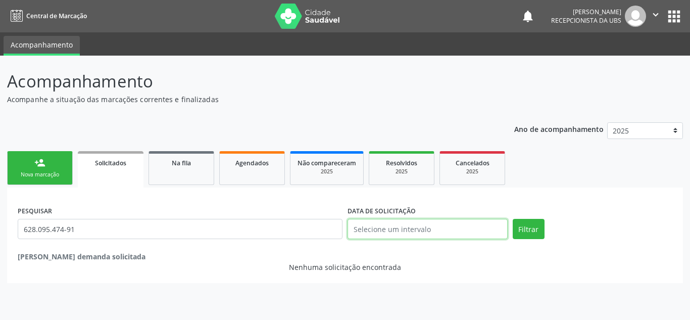
click at [467, 226] on input "text" at bounding box center [427, 229] width 160 height 20
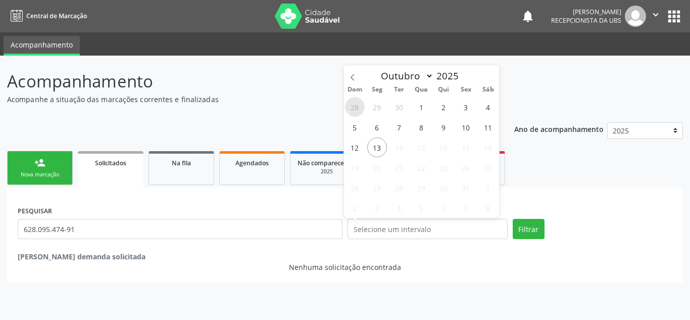
click at [355, 108] on span "28" at bounding box center [355, 107] width 20 height 20
type input "[DATE]"
click at [397, 111] on span "30" at bounding box center [399, 107] width 20 height 20
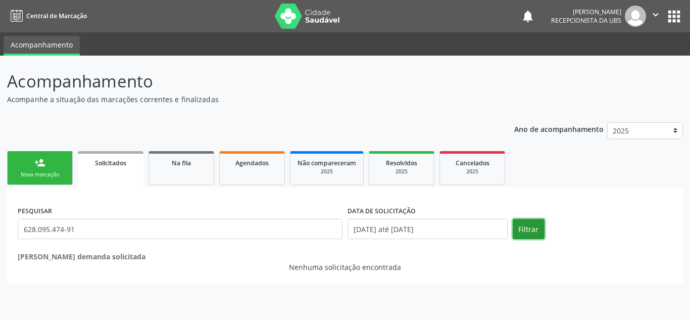
click at [527, 234] on button "Filtrar" at bounding box center [529, 229] width 32 height 20
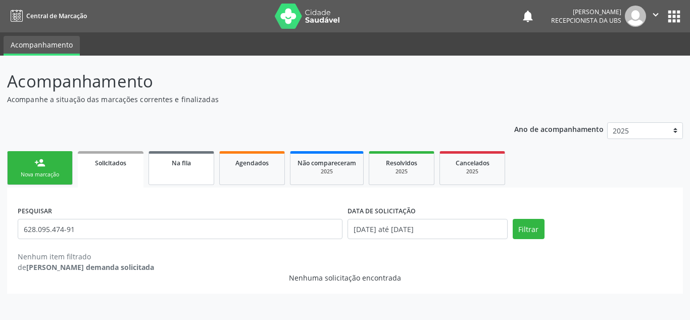
click at [177, 169] on link "Na fila" at bounding box center [181, 168] width 66 height 34
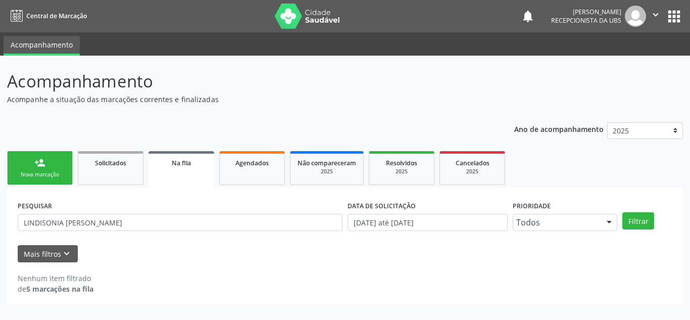
click at [183, 210] on div "PESQUISAR [PERSON_NAME]" at bounding box center [180, 217] width 330 height 39
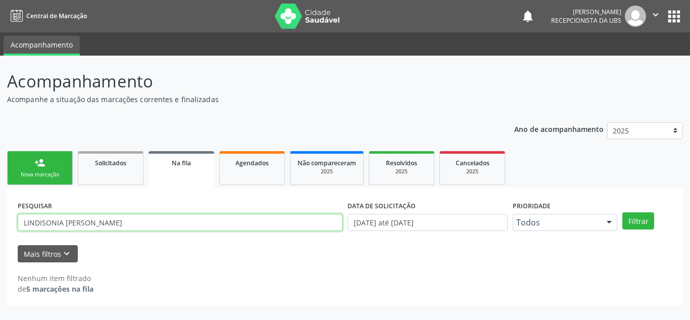
click at [178, 223] on input "LINDISONIA [PERSON_NAME]" at bounding box center [180, 222] width 325 height 17
drag, startPoint x: 178, startPoint y: 223, endPoint x: 0, endPoint y: 227, distance: 177.8
click at [0, 227] on div "Acompanhamento Acompanhe a situação das marcações correntes e finalizadas Relat…" at bounding box center [345, 188] width 690 height 264
paste input "628.095.474-91"
type input "628.095.474-91"
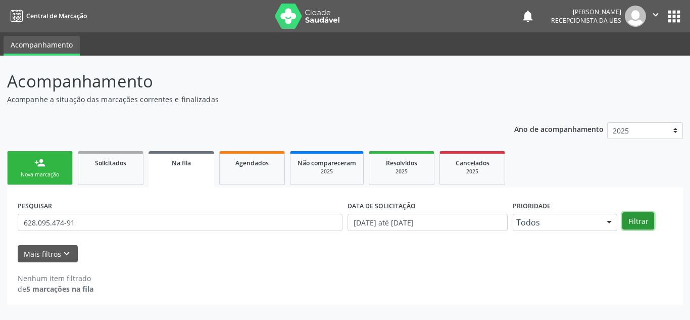
click at [636, 214] on button "Filtrar" at bounding box center [638, 220] width 32 height 17
click at [245, 167] on span "Agendados" at bounding box center [251, 163] width 33 height 9
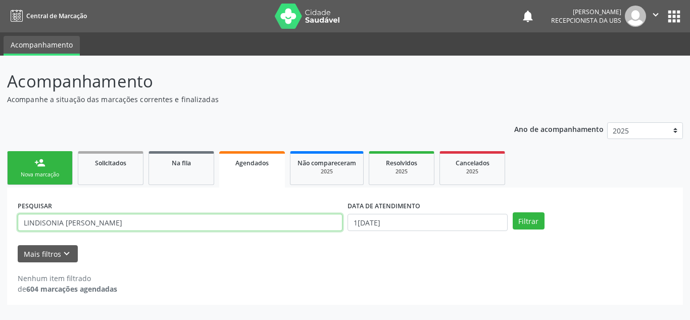
click at [210, 221] on input "LINDISONIA [PERSON_NAME]" at bounding box center [180, 222] width 325 height 17
drag, startPoint x: 95, startPoint y: 236, endPoint x: 0, endPoint y: 237, distance: 94.9
click at [0, 237] on div "Acompanhamento Acompanhe a situação das marcações correntes e finalizadas Relat…" at bounding box center [345, 188] width 690 height 264
paste input "628.095.474-91"
type input "628.095.474-91"
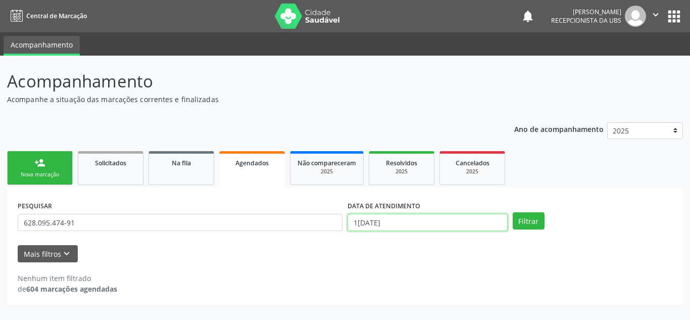
click at [410, 223] on input "1[DATE]" at bounding box center [427, 222] width 160 height 17
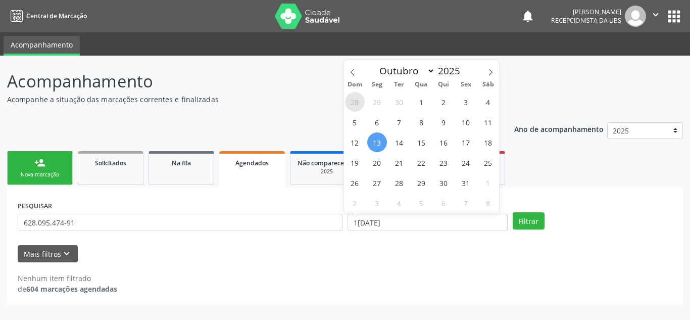
click at [353, 107] on span "28" at bounding box center [355, 102] width 20 height 20
type input "[DATE]"
click at [408, 105] on span "30" at bounding box center [399, 102] width 20 height 20
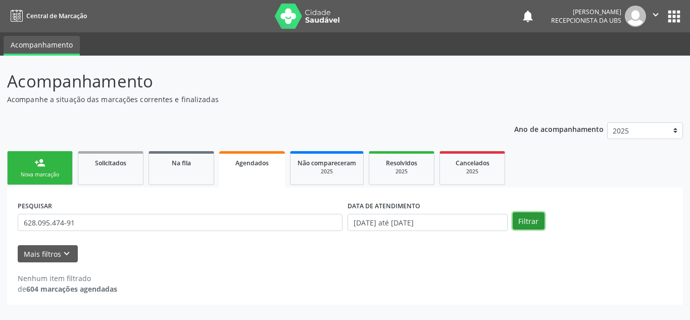
click at [532, 221] on button "Filtrar" at bounding box center [529, 220] width 32 height 17
click at [406, 163] on span "Resolvidos" at bounding box center [401, 163] width 31 height 9
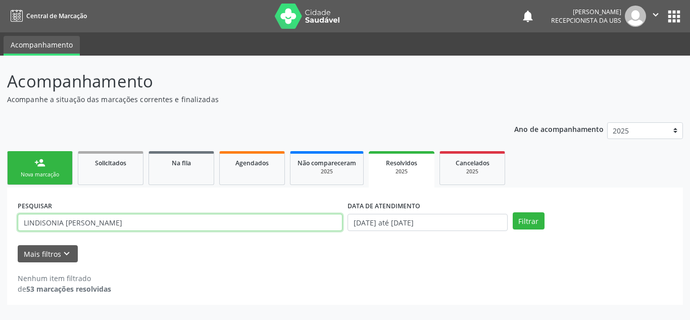
click at [178, 221] on input "LINDISONIA [PERSON_NAME]" at bounding box center [180, 222] width 325 height 17
drag, startPoint x: 178, startPoint y: 221, endPoint x: 0, endPoint y: 224, distance: 177.8
click at [0, 224] on div "Acompanhamento Acompanhe a situação das marcações correntes e finalizadas Relat…" at bounding box center [345, 188] width 690 height 264
paste input "628.095.474-91"
type input "628.095.474-91"
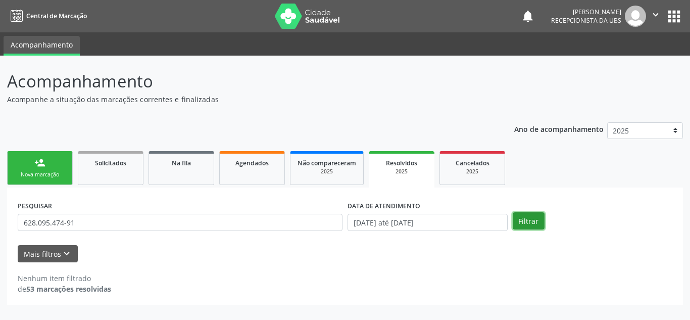
click at [526, 216] on button "Filtrar" at bounding box center [529, 220] width 32 height 17
click at [454, 168] on div "2025" at bounding box center [472, 172] width 51 height 8
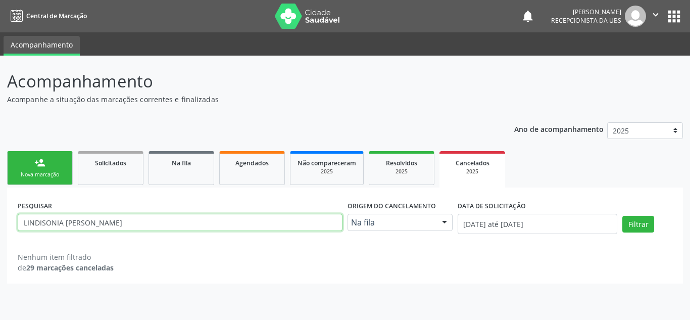
drag, startPoint x: 321, startPoint y: 226, endPoint x: 0, endPoint y: 236, distance: 321.3
click at [0, 236] on div "Acompanhamento Acompanhe a situação das marcações correntes e finalizadas Relat…" at bounding box center [345, 188] width 690 height 264
paste input "708405287757960"
type input "708405287757960"
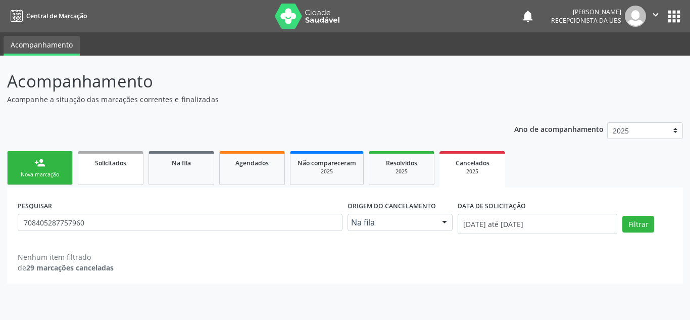
click at [107, 164] on span "Solicitados" at bounding box center [110, 163] width 31 height 9
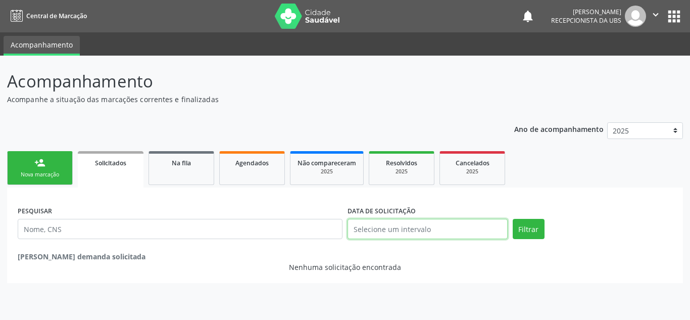
click at [399, 229] on input "text" at bounding box center [427, 229] width 160 height 20
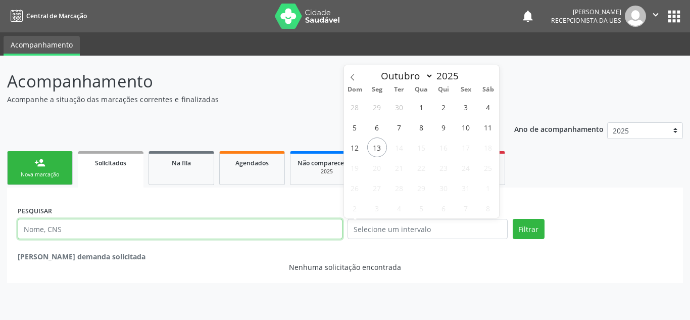
click at [112, 233] on input "text" at bounding box center [180, 229] width 325 height 20
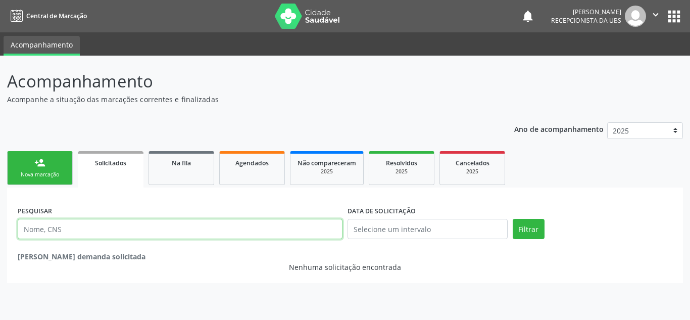
paste input "708405287757960"
type input "708405287757960"
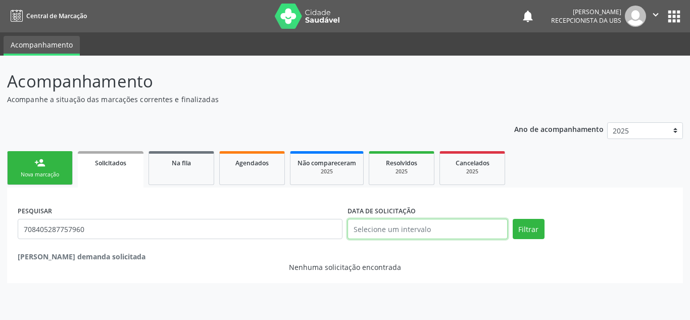
click at [441, 229] on input "text" at bounding box center [427, 229] width 160 height 20
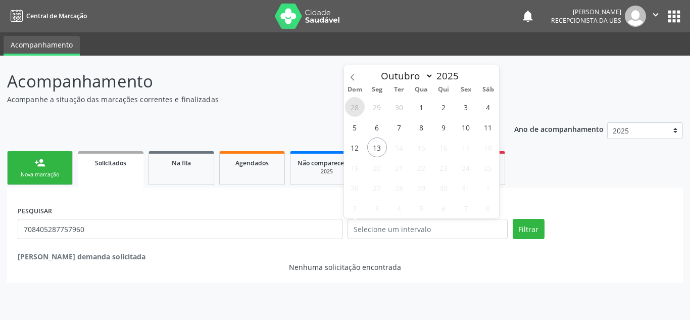
click at [358, 107] on span "28" at bounding box center [355, 107] width 20 height 20
type input "[DATE]"
click at [395, 112] on span "30" at bounding box center [399, 107] width 20 height 20
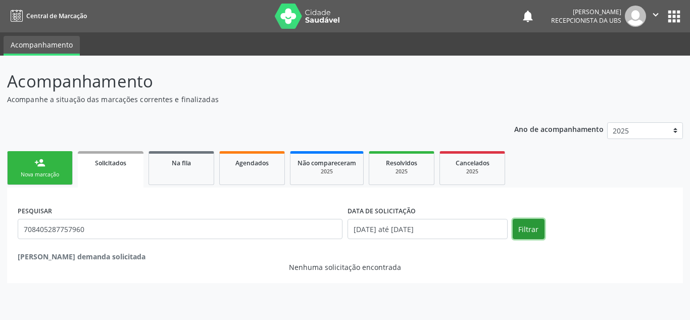
click at [521, 226] on button "Filtrar" at bounding box center [529, 229] width 32 height 20
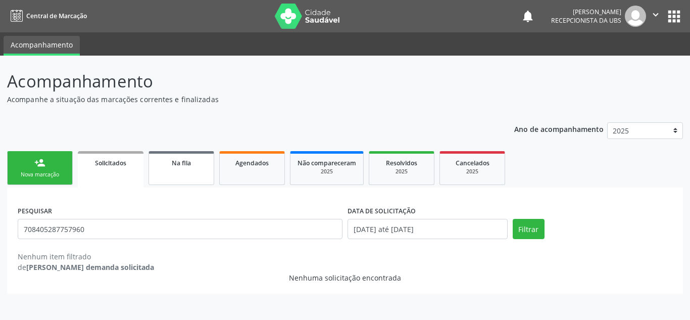
click at [200, 161] on div "Na fila" at bounding box center [181, 162] width 51 height 11
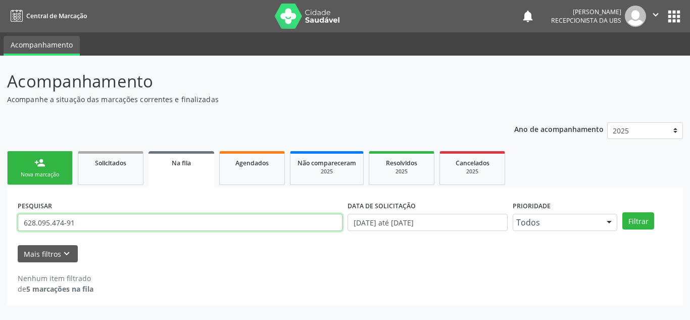
click at [127, 228] on input "628.095.474-91" at bounding box center [180, 222] width 325 height 17
drag, startPoint x: 127, startPoint y: 228, endPoint x: 0, endPoint y: 272, distance: 134.2
click at [0, 272] on div "Acompanhamento Acompanhe a situação das marcações correntes e finalizadas Relat…" at bounding box center [345, 188] width 690 height 264
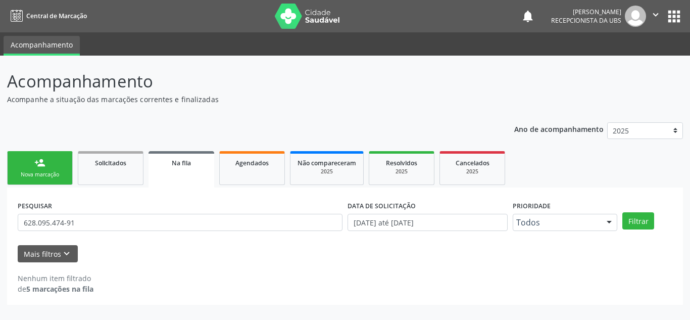
click at [163, 210] on div "PESQUISAR 628.095.474-91" at bounding box center [180, 217] width 330 height 39
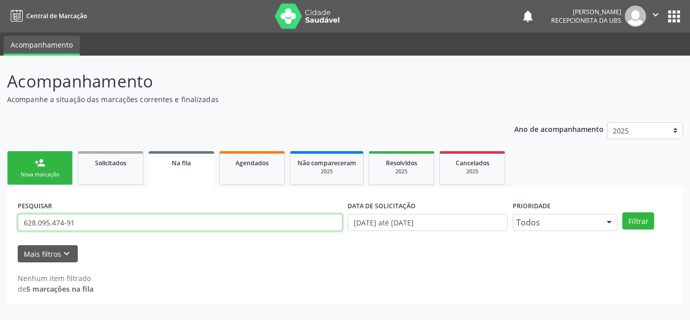
drag, startPoint x: 140, startPoint y: 223, endPoint x: 0, endPoint y: 227, distance: 139.9
click at [0, 227] on div "Acompanhamento Acompanhe a situação das marcações correntes e finalizadas Relat…" at bounding box center [345, 188] width 690 height 264
paste input "708405287757960"
type input "708405287757960"
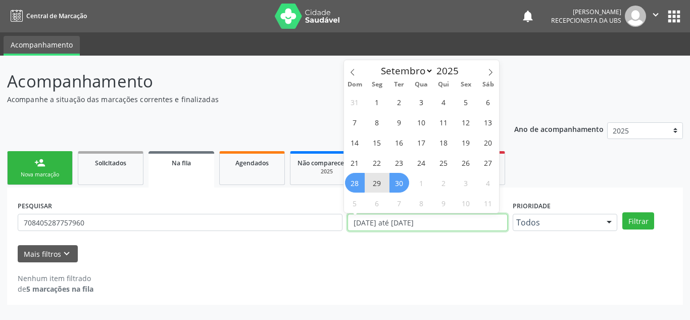
click at [456, 222] on input "[DATE] até [DATE]" at bounding box center [427, 222] width 160 height 17
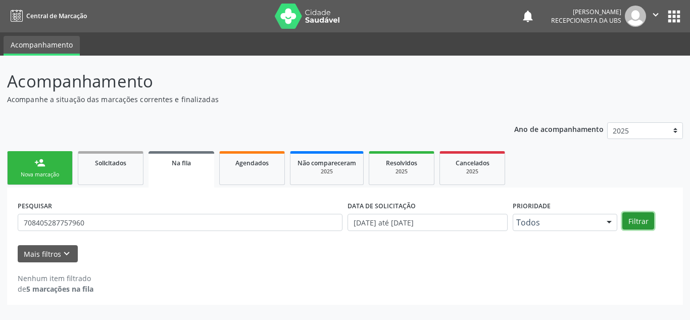
click at [643, 225] on button "Filtrar" at bounding box center [638, 220] width 32 height 17
click at [613, 227] on div at bounding box center [608, 222] width 15 height 17
click at [102, 288] on div "Nenhum item filtrado de 5 marcações na fila" at bounding box center [345, 283] width 654 height 21
click at [52, 289] on strong "5 marcações na fila" at bounding box center [59, 289] width 67 height 10
click at [67, 259] on icon "keyboard_arrow_down" at bounding box center [66, 253] width 11 height 11
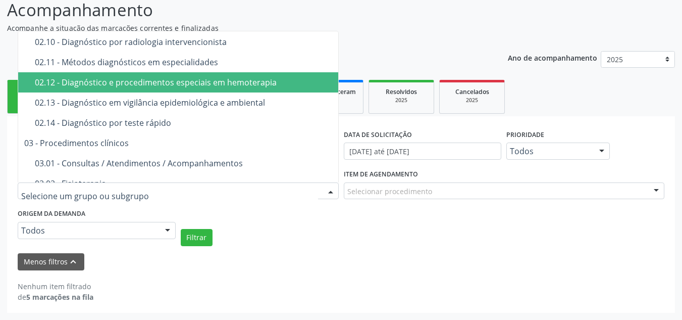
scroll to position [303, 0]
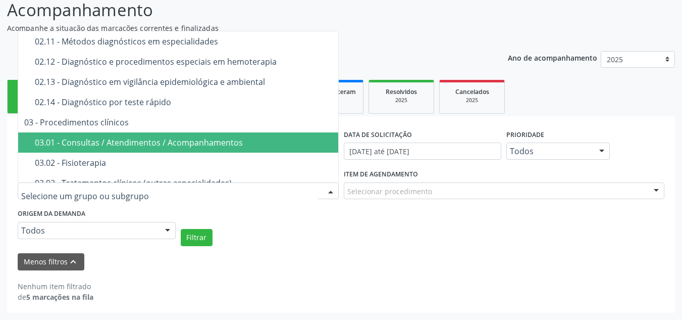
click at [66, 190] on input "text" at bounding box center [169, 196] width 297 height 20
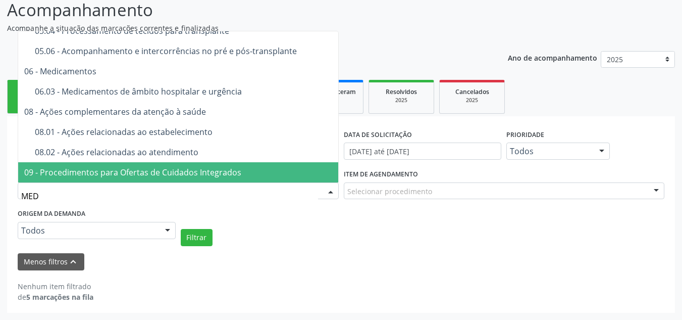
scroll to position [0, 0]
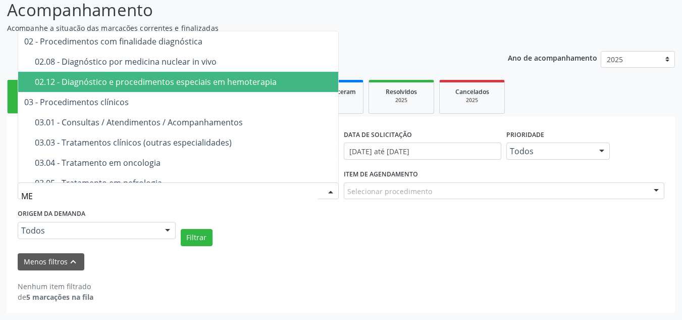
type input "M"
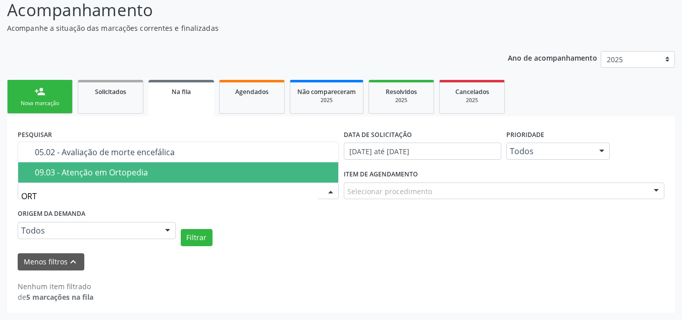
type input "ORTO"
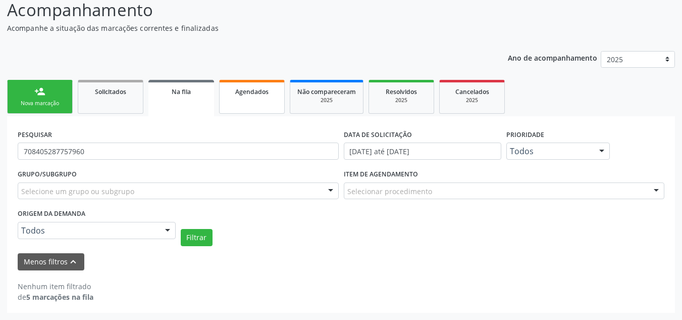
click at [243, 91] on div "person_add Nova marcação Solicitados Na fila Agendados Não compareceram 2025 Re…" at bounding box center [341, 194] width 668 height 235
click at [243, 91] on span "Agendados" at bounding box center [251, 91] width 33 height 9
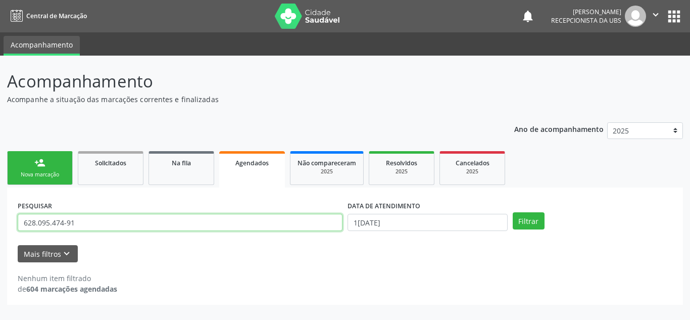
drag, startPoint x: 97, startPoint y: 220, endPoint x: 0, endPoint y: 225, distance: 97.6
click at [0, 225] on div "Acompanhamento Acompanhe a situação das marcações correntes e finalizadas Relat…" at bounding box center [345, 188] width 690 height 264
paste input "708405287757960"
type input "708405287757960"
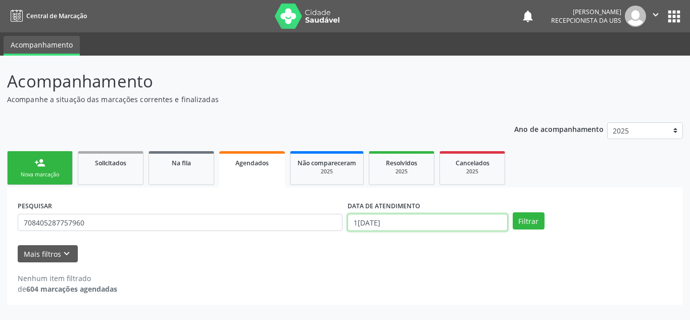
click at [431, 227] on input "1[DATE]" at bounding box center [427, 222] width 160 height 17
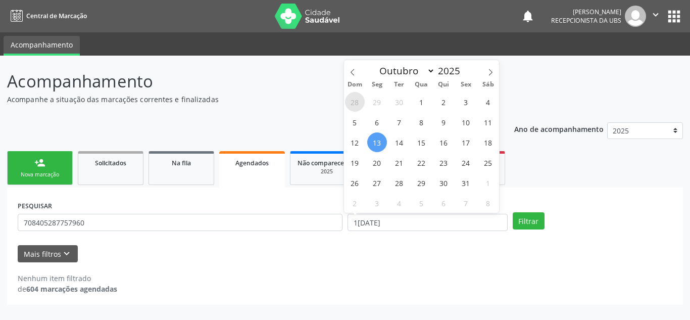
click at [354, 97] on span "28" at bounding box center [355, 102] width 20 height 20
type input "[DATE]"
click at [402, 103] on span "30" at bounding box center [399, 102] width 20 height 20
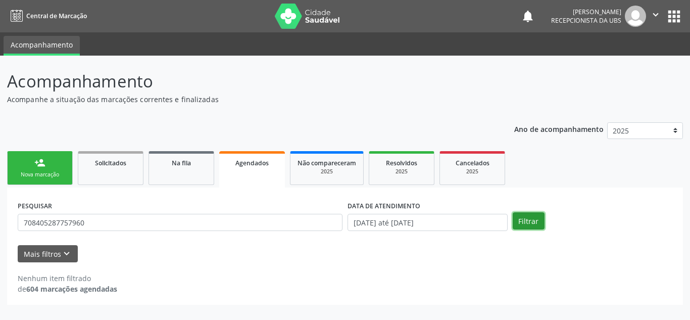
click at [531, 219] on button "Filtrar" at bounding box center [529, 220] width 32 height 17
click at [65, 250] on icon "keyboard_arrow_down" at bounding box center [66, 253] width 11 height 11
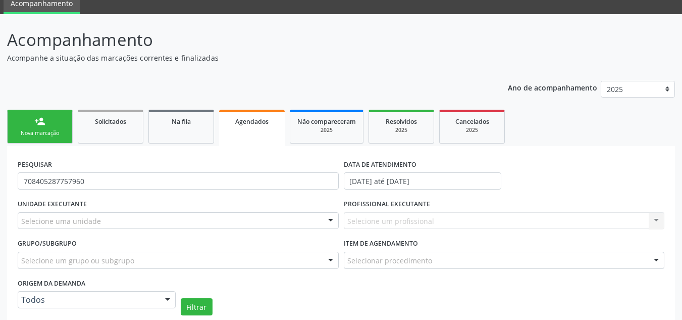
scroll to position [101, 0]
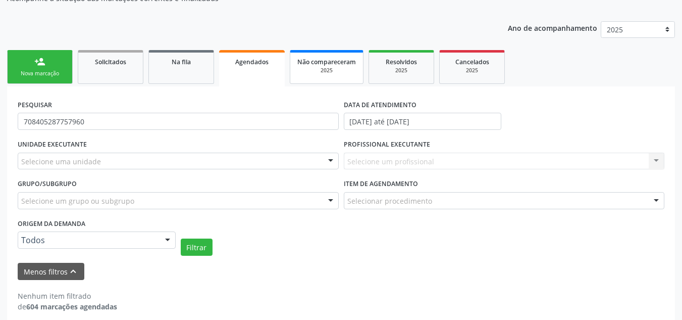
click at [344, 59] on span "Não compareceram" at bounding box center [326, 62] width 59 height 9
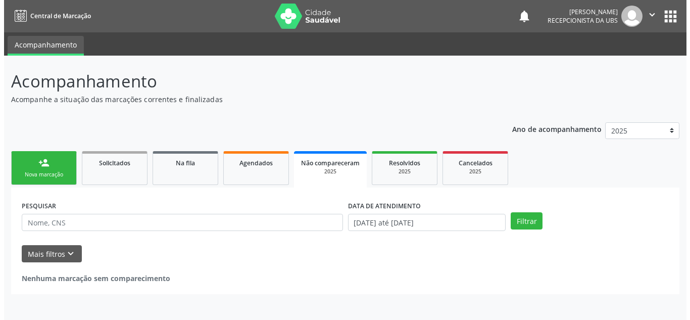
scroll to position [0, 0]
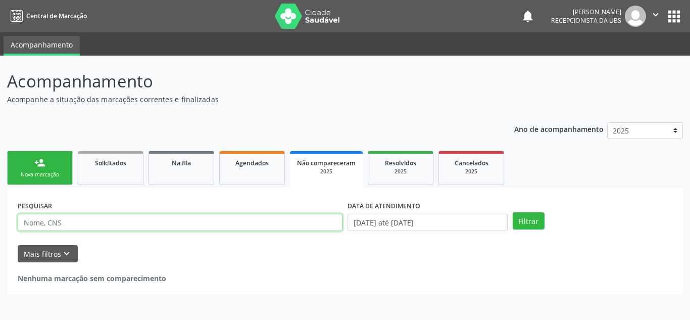
click at [165, 229] on input "text" at bounding box center [180, 222] width 325 height 17
paste input "708405287757960"
type input "708405287757960"
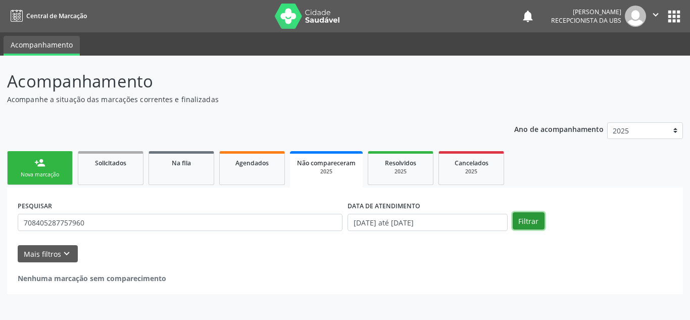
click at [528, 222] on button "Filtrar" at bounding box center [529, 220] width 32 height 17
click at [379, 175] on div "2025" at bounding box center [400, 172] width 51 height 8
